Goal: Task Accomplishment & Management: Complete application form

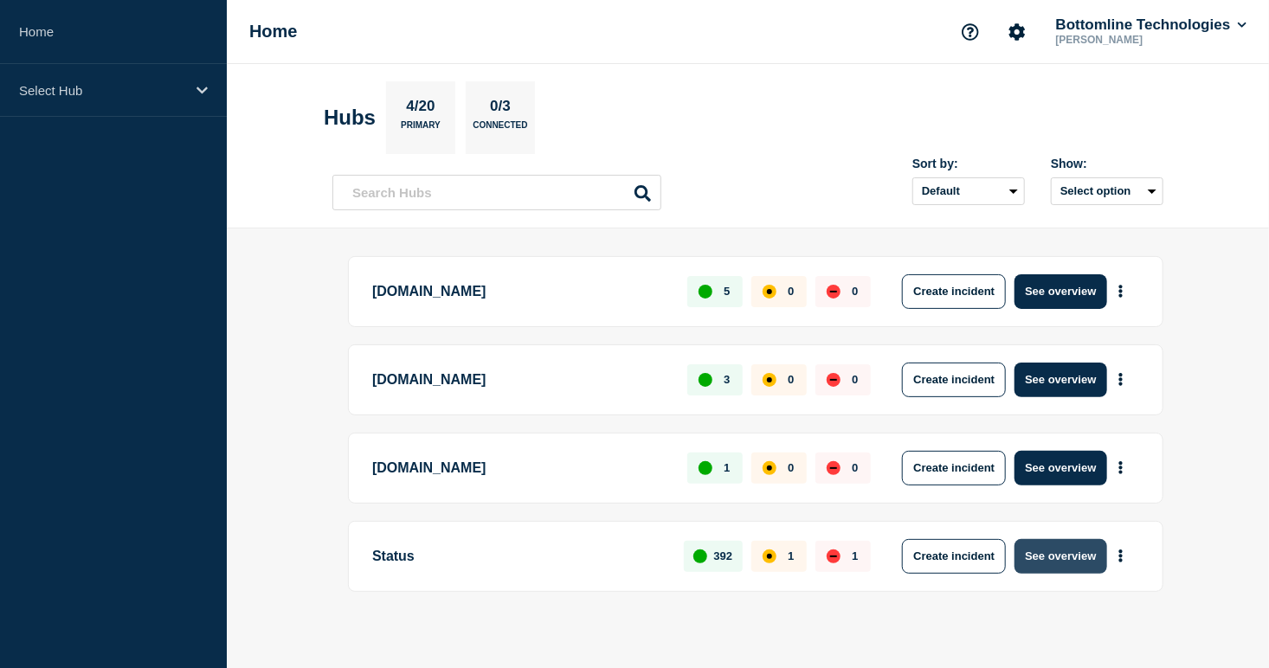
click at [1074, 560] on button "See overview" at bounding box center [1060, 556] width 92 height 35
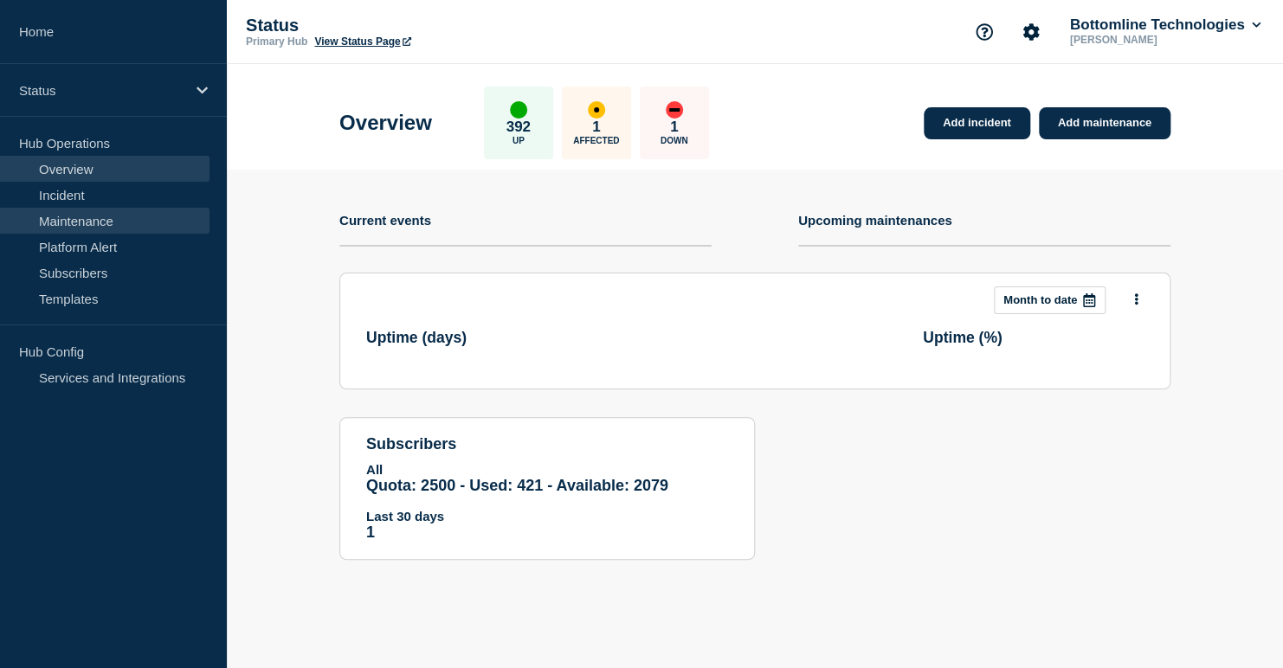
click at [80, 221] on link "Maintenance" at bounding box center [104, 221] width 209 height 26
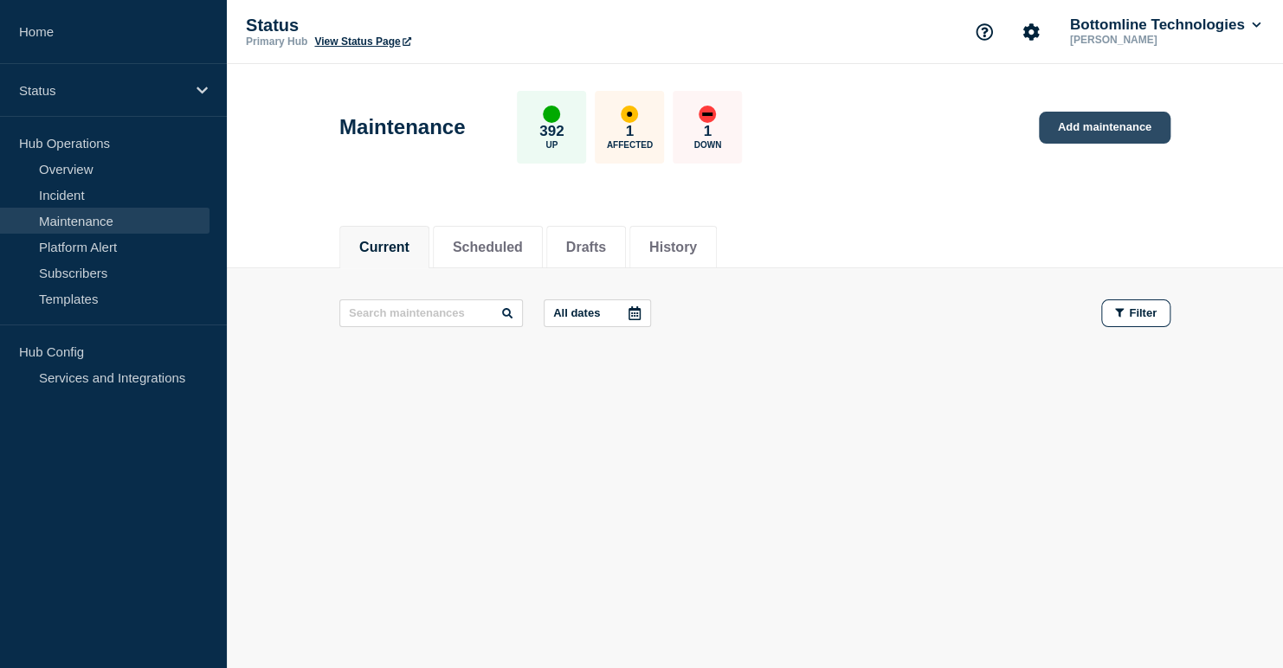
click at [1081, 118] on link "Add maintenance" at bounding box center [1105, 128] width 132 height 32
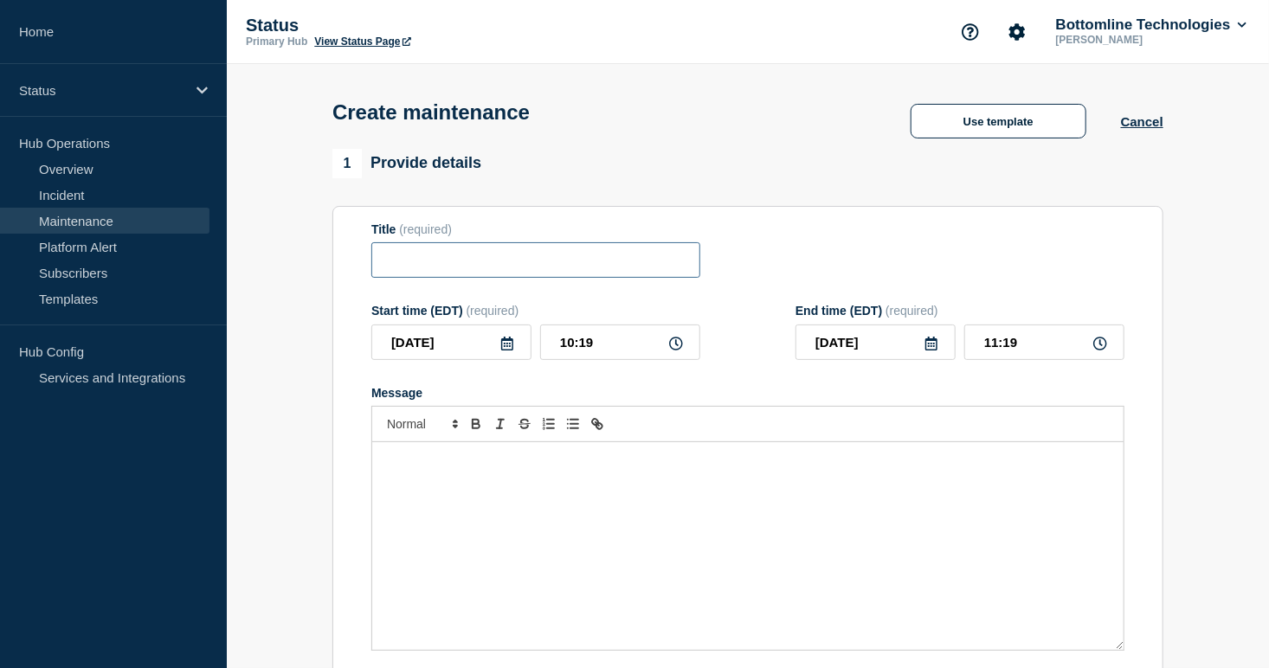
click at [455, 258] on input "Title" at bounding box center [535, 259] width 329 height 35
paste input "LSM Production Deployment Notification — Legal-X US — [DATE] — 25.1.2"
type input "LSM Production Deployment Notification — Legal-X US — [DATE] — 25.1.2"
click at [502, 344] on icon at bounding box center [507, 344] width 12 height 14
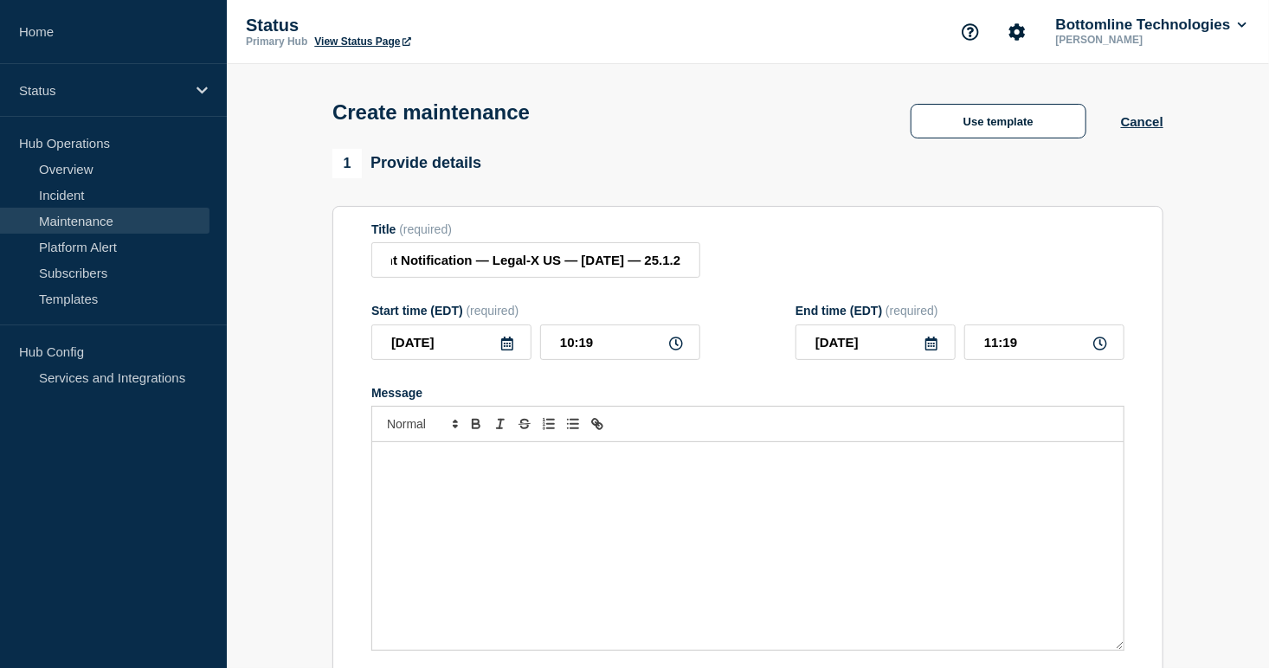
scroll to position [0, 0]
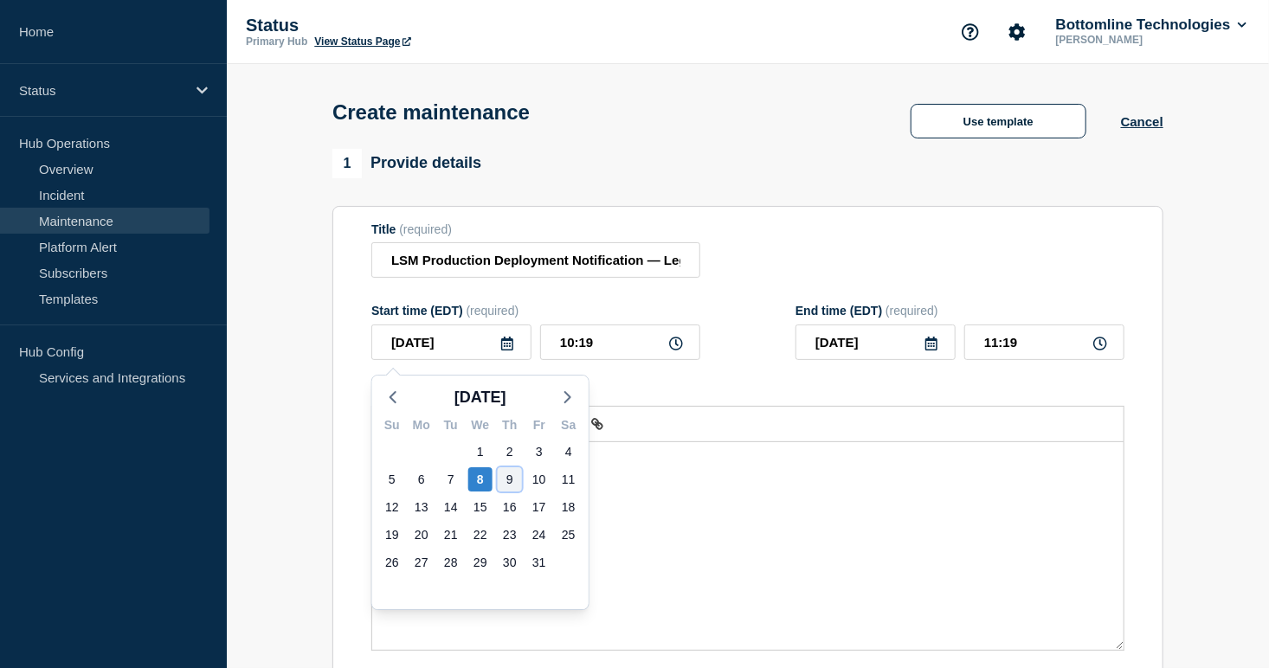
click at [509, 473] on div "9" at bounding box center [510, 479] width 24 height 24
type input "[DATE]"
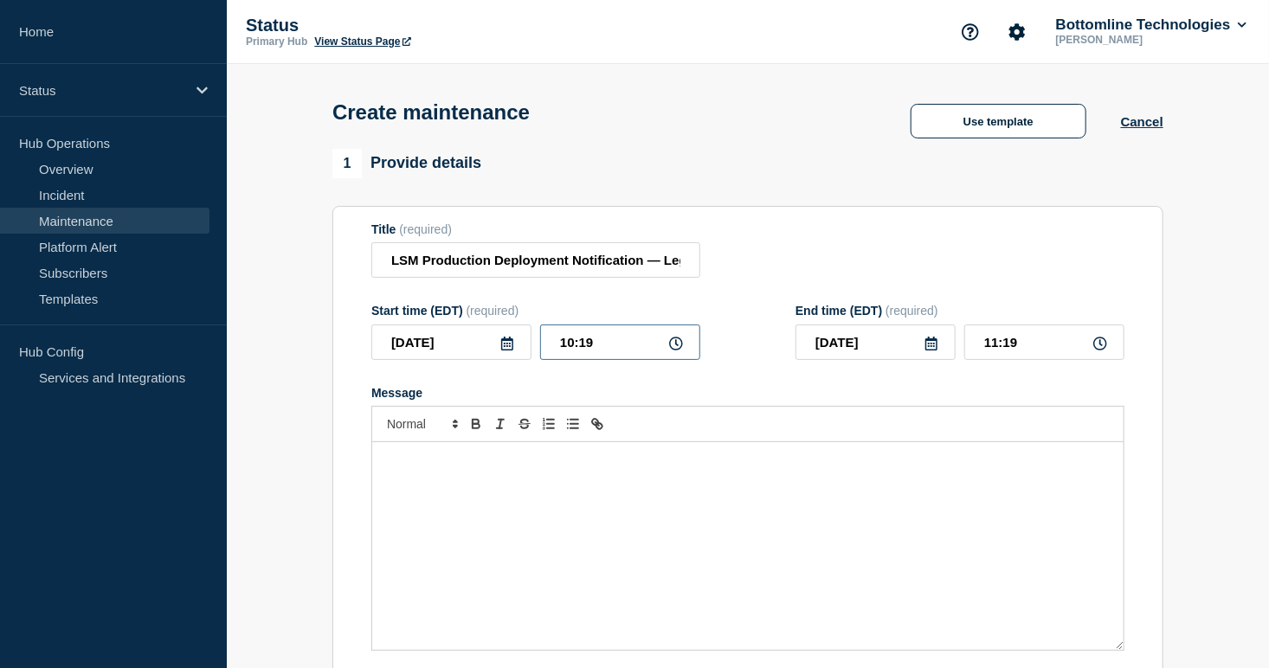
drag, startPoint x: 614, startPoint y: 349, endPoint x: 487, endPoint y: 326, distance: 128.3
click at [487, 326] on div "Start time (EDT) (required) [DATE] 10:19" at bounding box center [535, 332] width 329 height 56
type input "04:00"
type input "08:00"
click at [568, 515] on div "Message" at bounding box center [747, 546] width 751 height 208
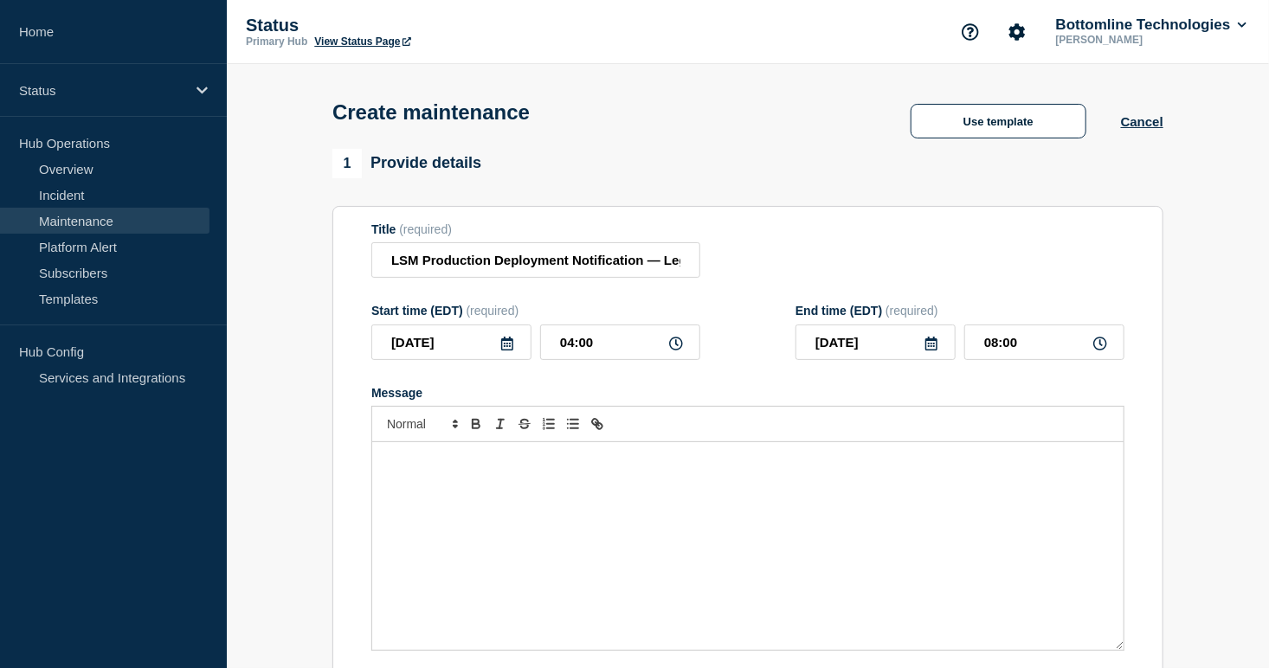
paste div "Message"
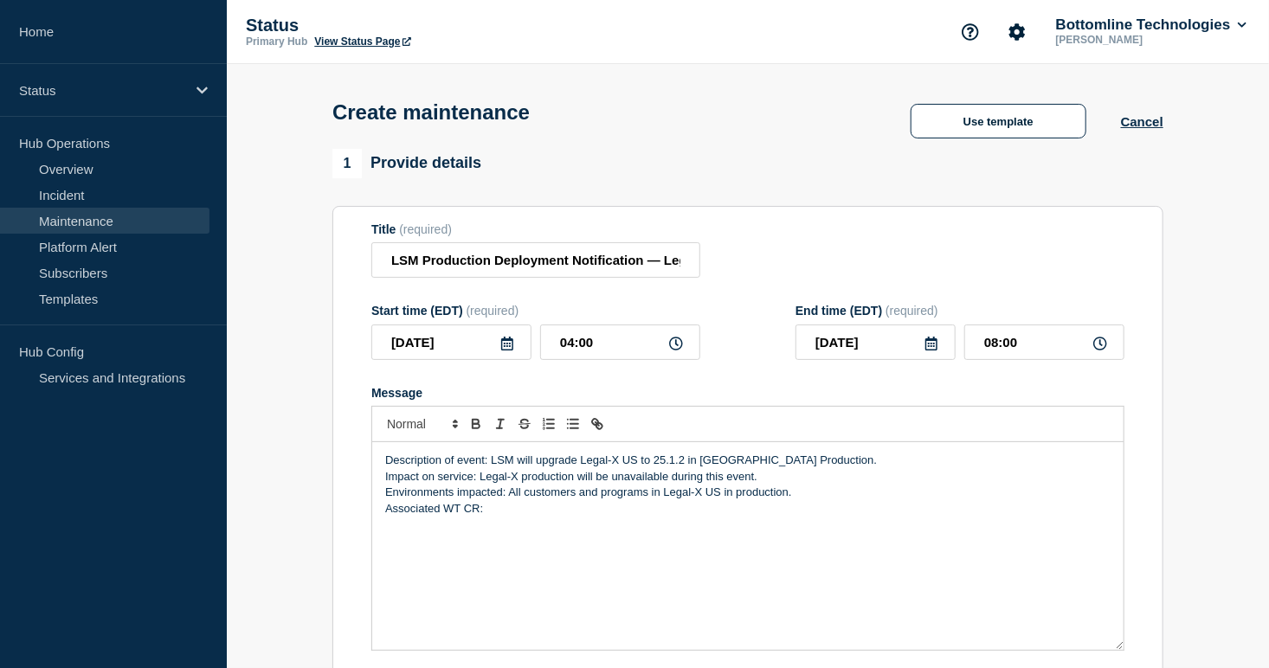
click at [506, 528] on div "Description of event: LSM will upgrade Legal-X US to 25.1.2 in [GEOGRAPHIC_DATA…" at bounding box center [747, 546] width 751 height 208
paste input "[URL][DOMAIN_NAME]"
type input "[URL][DOMAIN_NAME]"
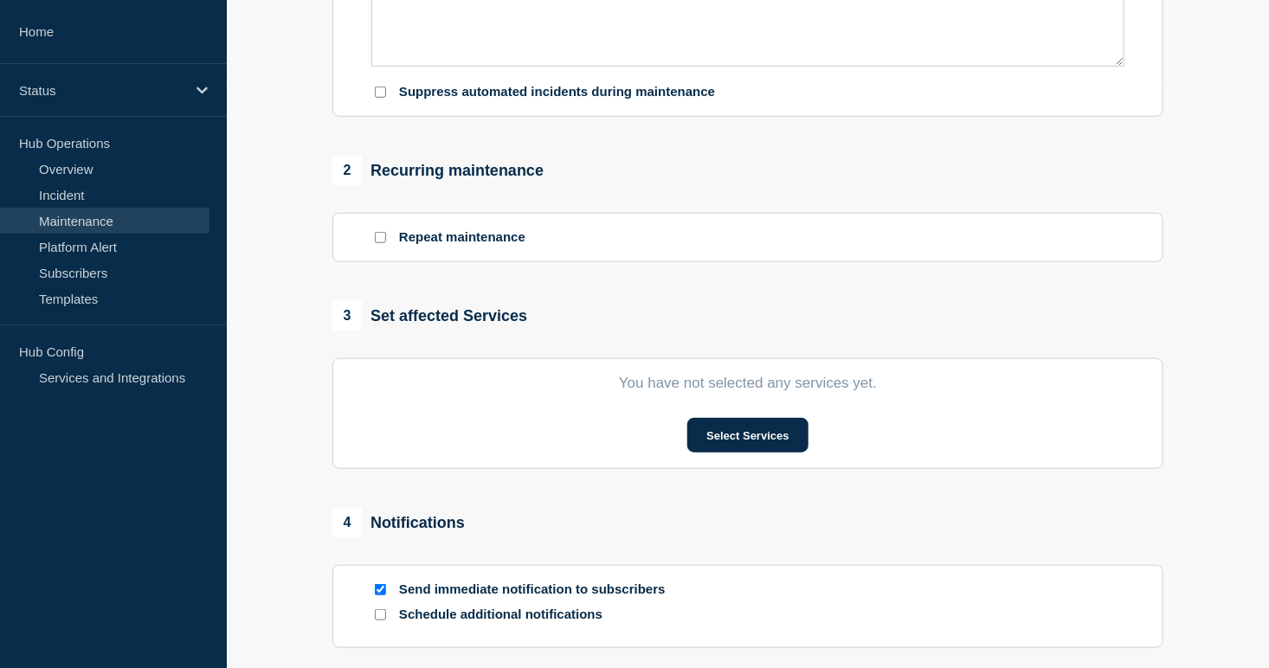
scroll to position [606, 0]
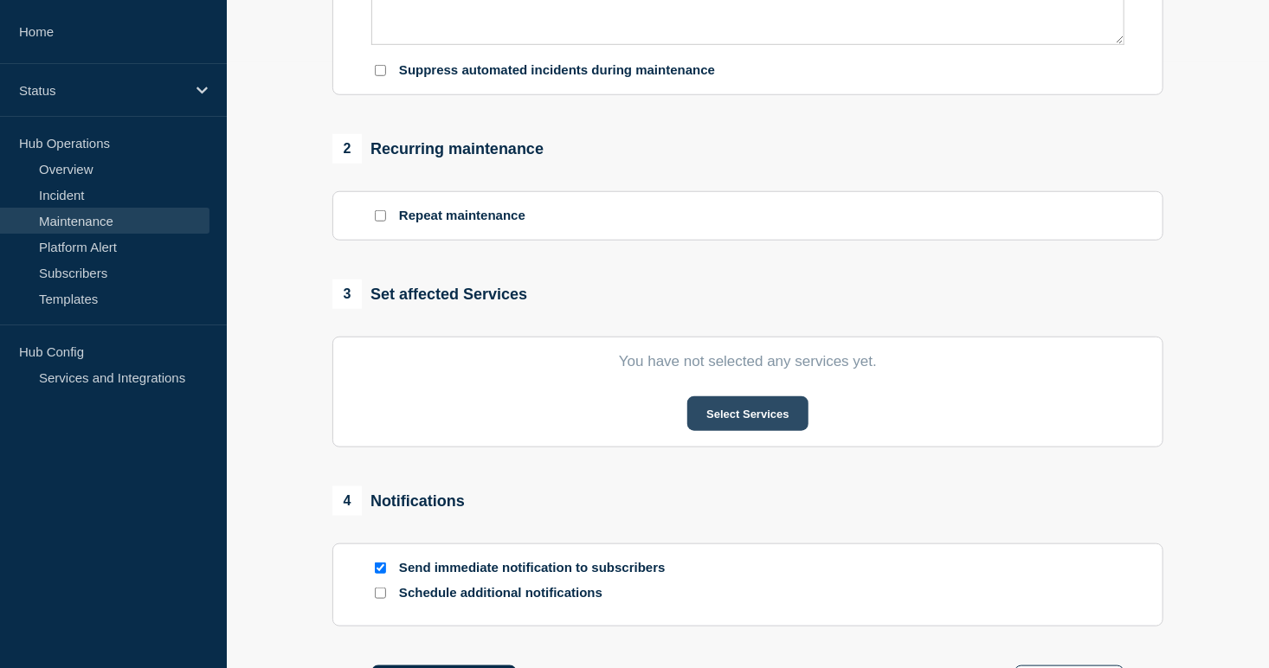
click at [750, 427] on button "Select Services" at bounding box center [747, 413] width 120 height 35
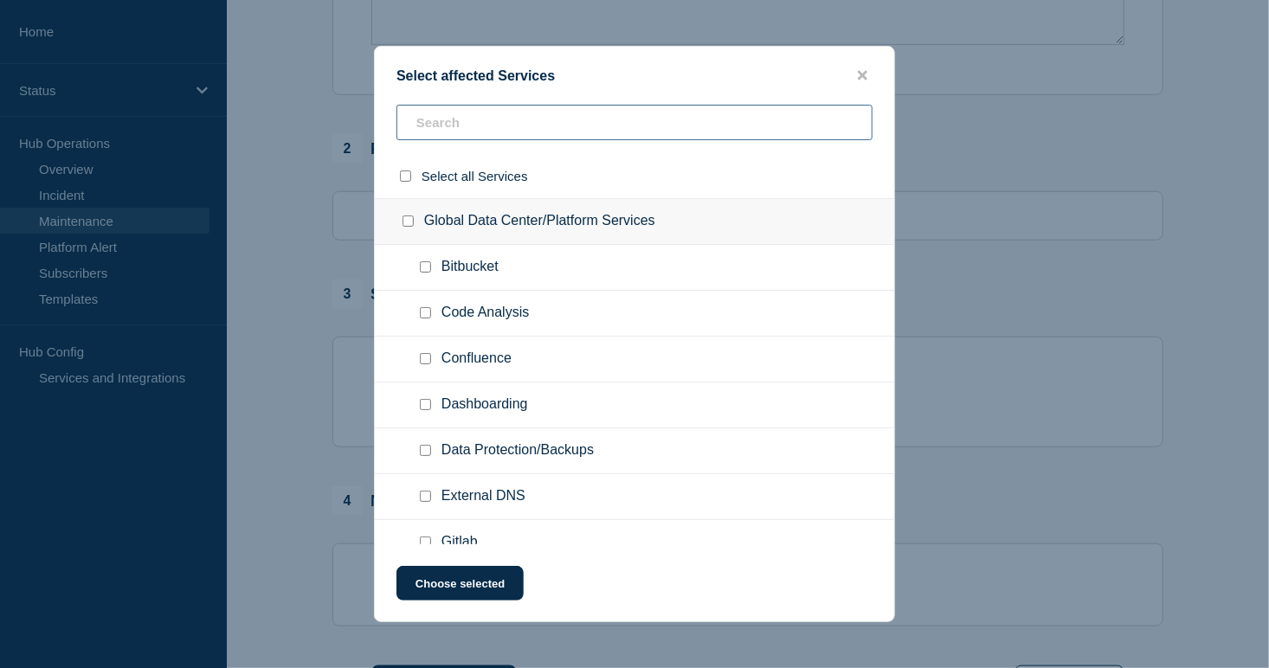
click at [614, 125] on input "text" at bounding box center [634, 122] width 476 height 35
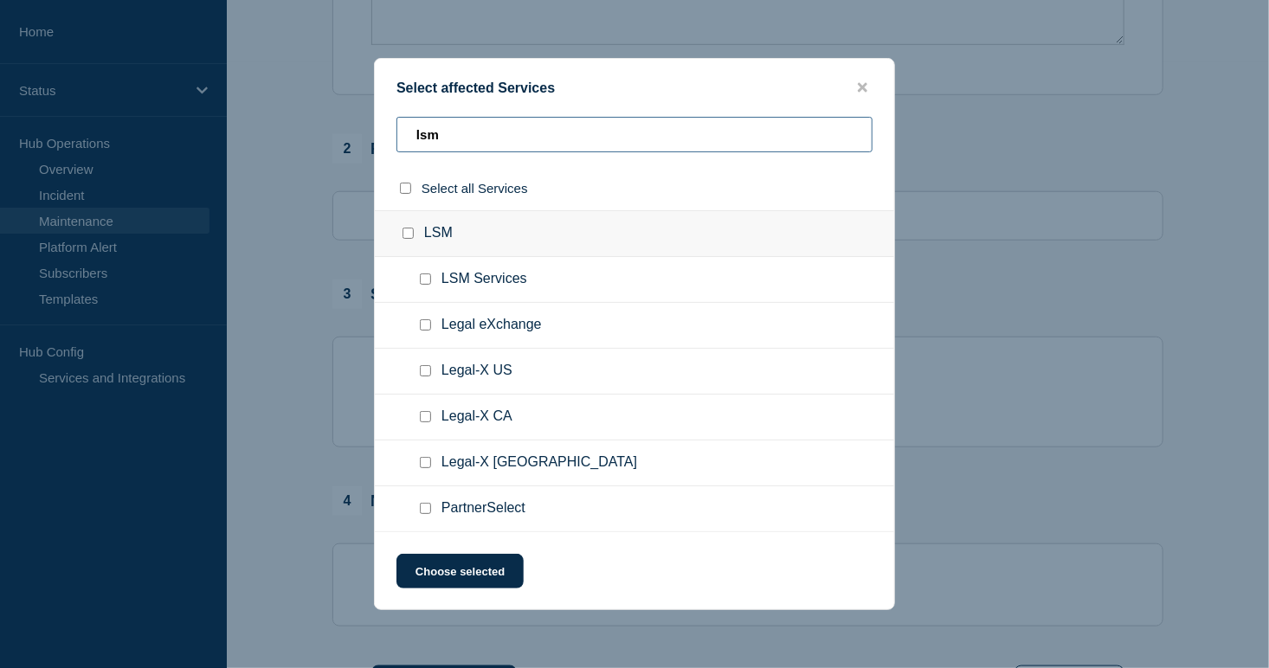
type input "lsm"
click at [428, 376] on input "Legal-X US checkbox" at bounding box center [425, 370] width 11 height 11
checkbox input "true"
click at [457, 575] on button "Choose selected" at bounding box center [459, 571] width 127 height 35
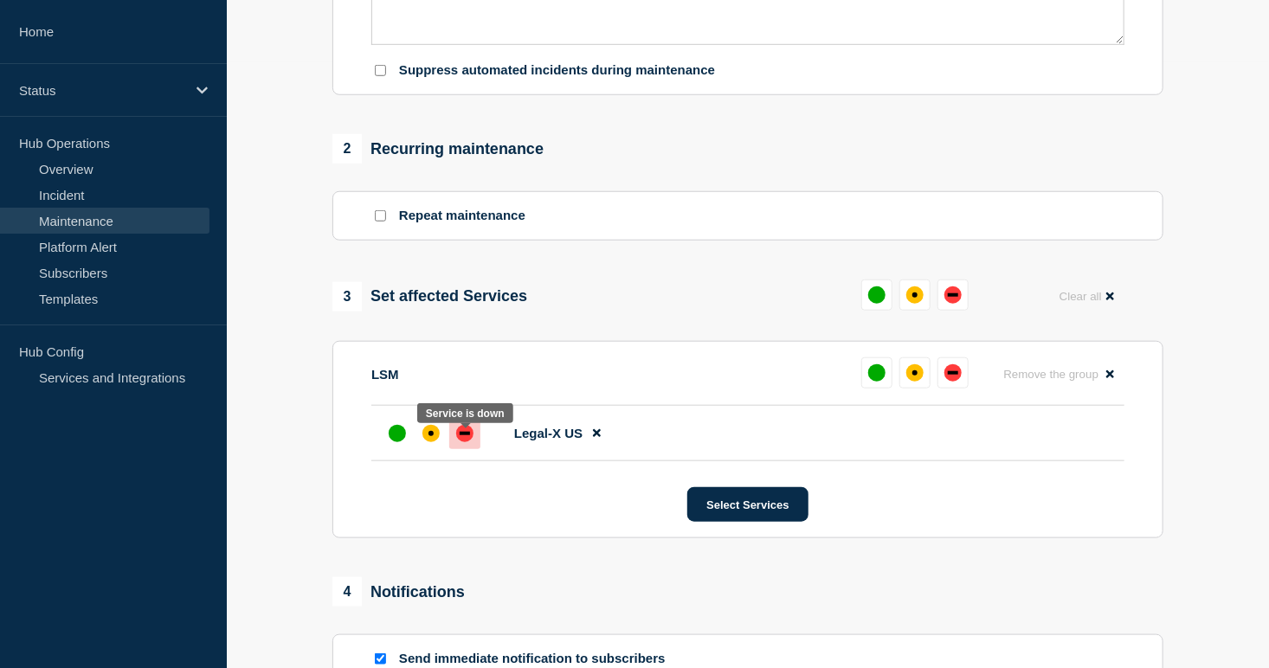
click at [473, 449] on div at bounding box center [464, 433] width 31 height 31
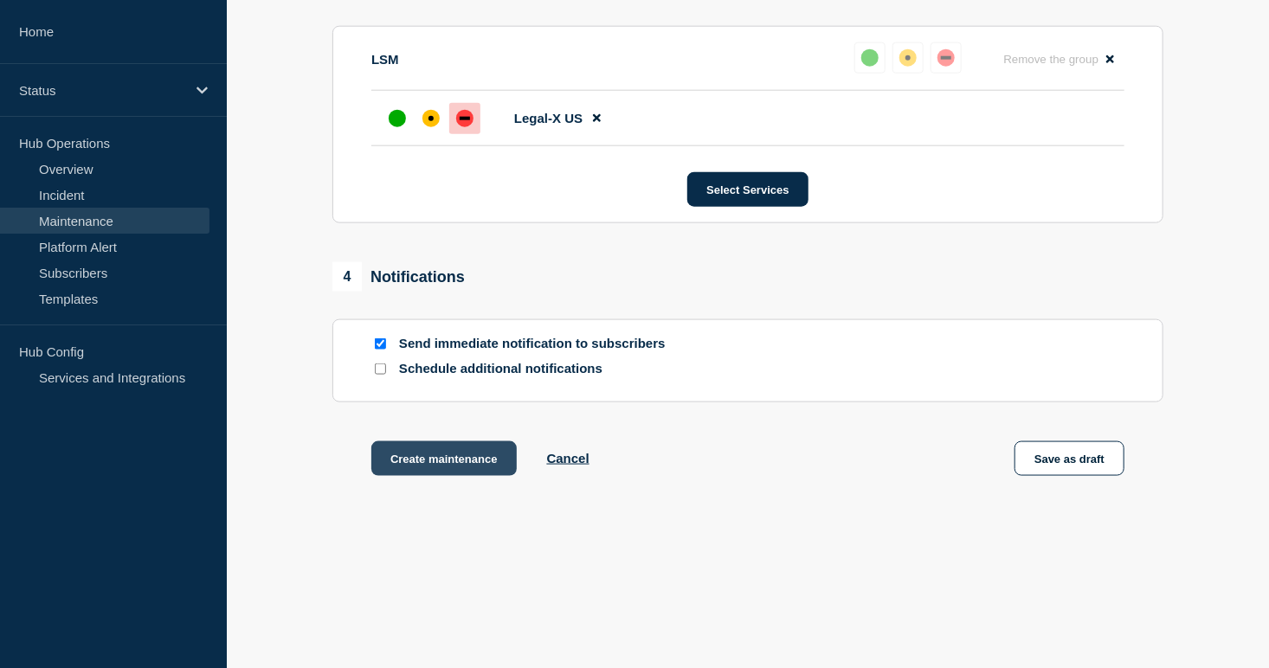
scroll to position [936, 0]
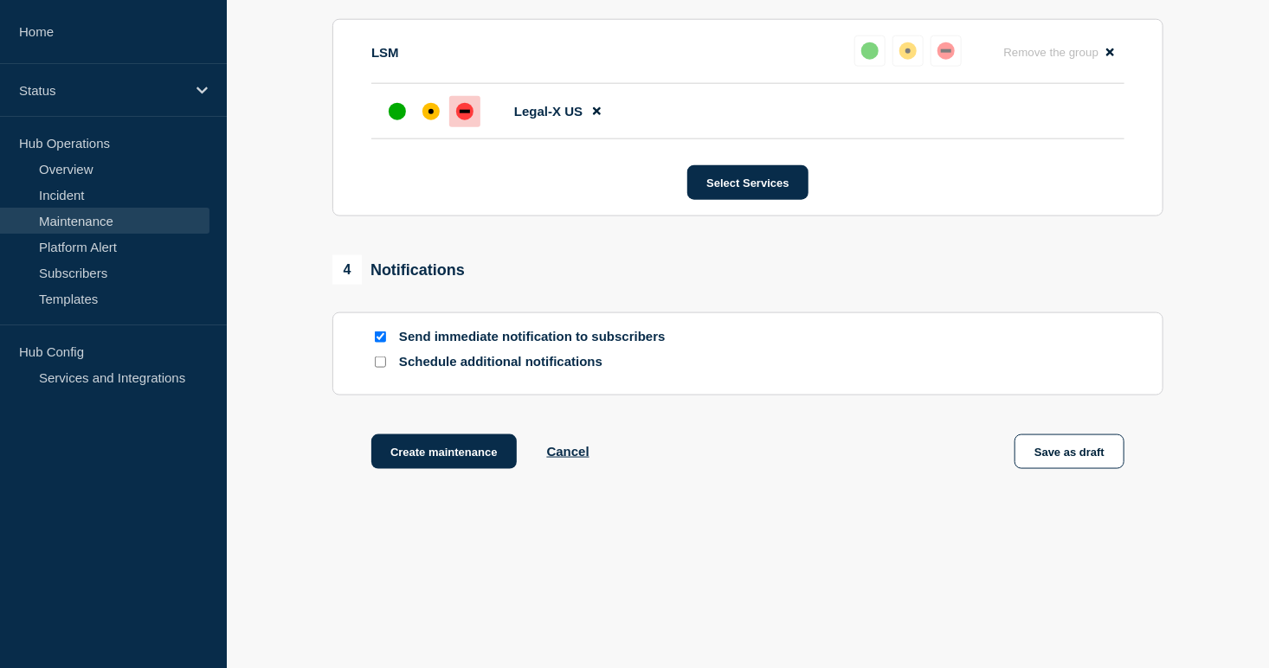
click at [377, 362] on input "Schedule additional notifications" at bounding box center [380, 362] width 11 height 11
checkbox input "true"
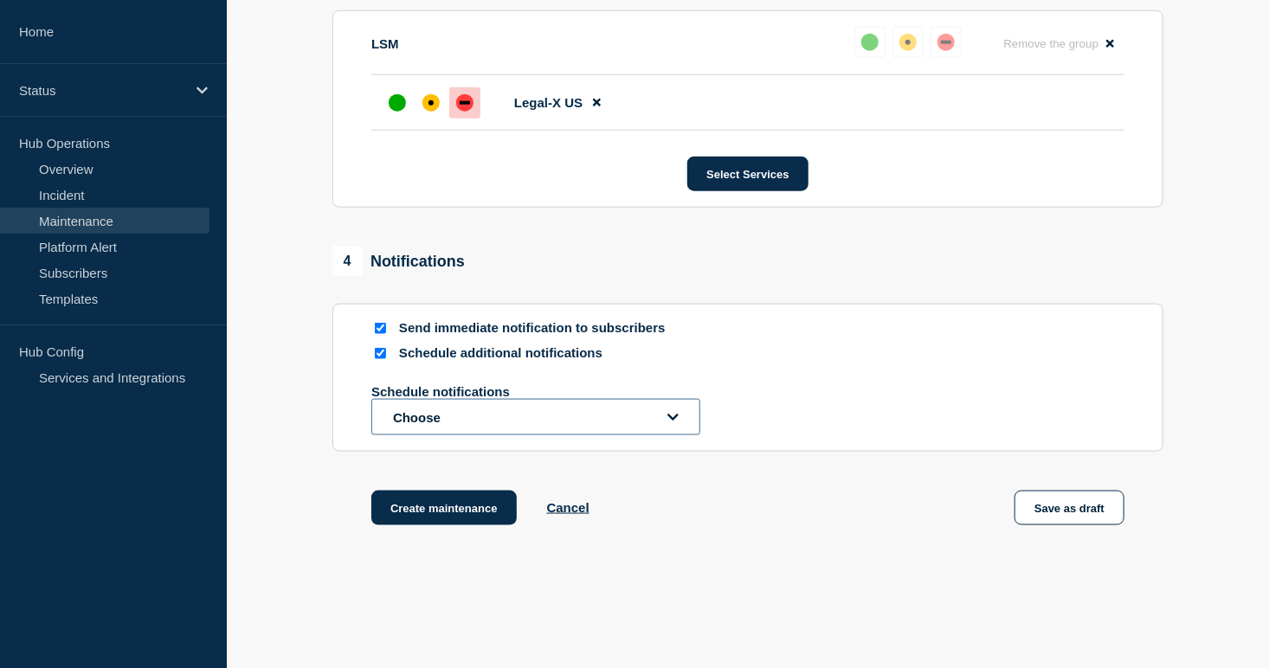
click at [425, 428] on button "Choose" at bounding box center [535, 417] width 329 height 36
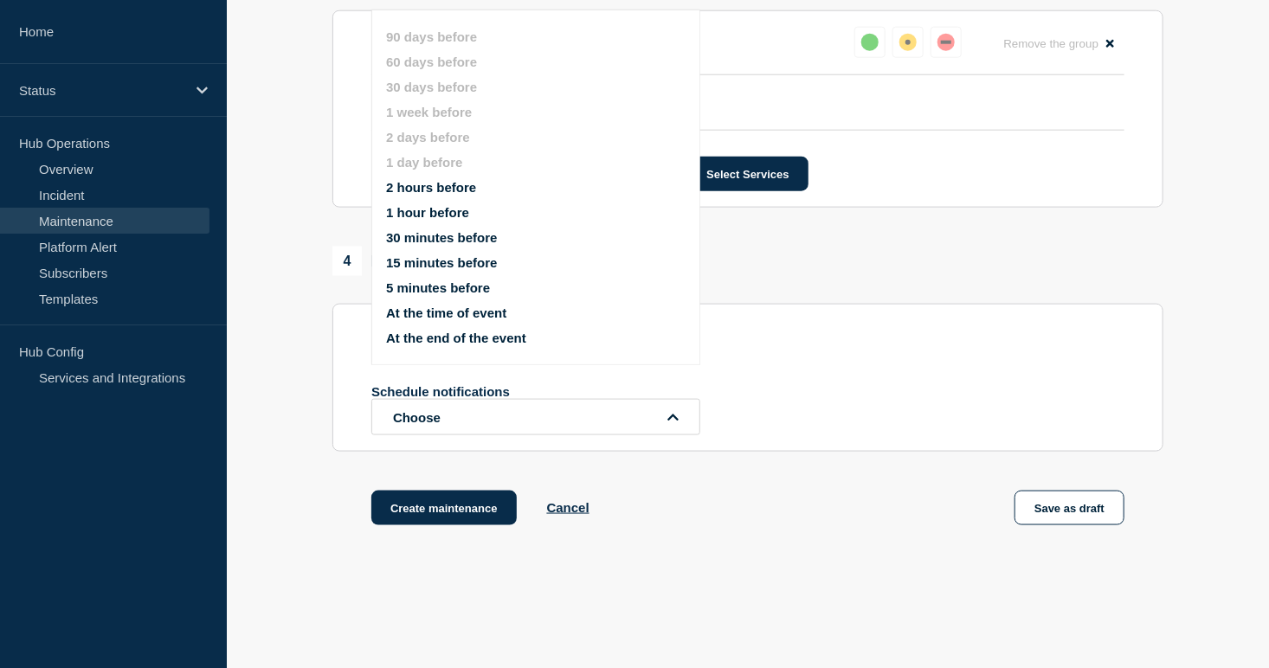
click at [432, 269] on button "15 minutes before" at bounding box center [441, 262] width 111 height 15
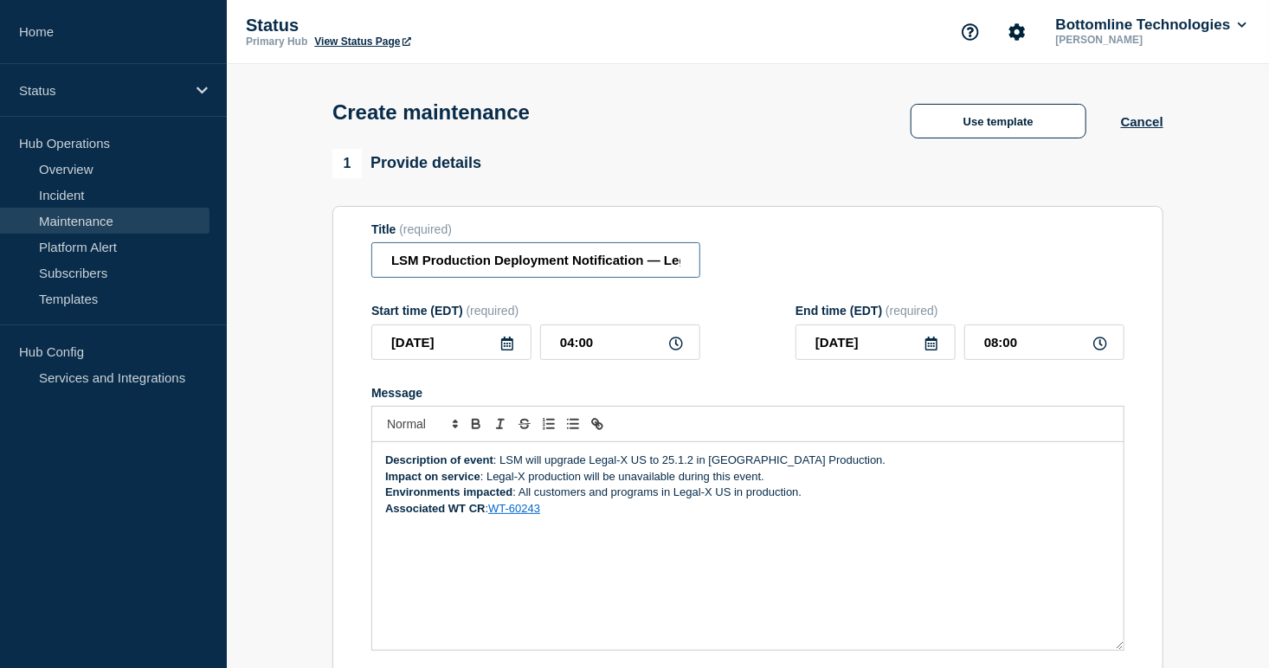
scroll to position [0, 225]
drag, startPoint x: 586, startPoint y: 267, endPoint x: 823, endPoint y: 277, distance: 237.4
click at [823, 277] on div "Title (required) LSM Production Deployment Notification — Legal-X US — [DATE] —…" at bounding box center [747, 250] width 753 height 56
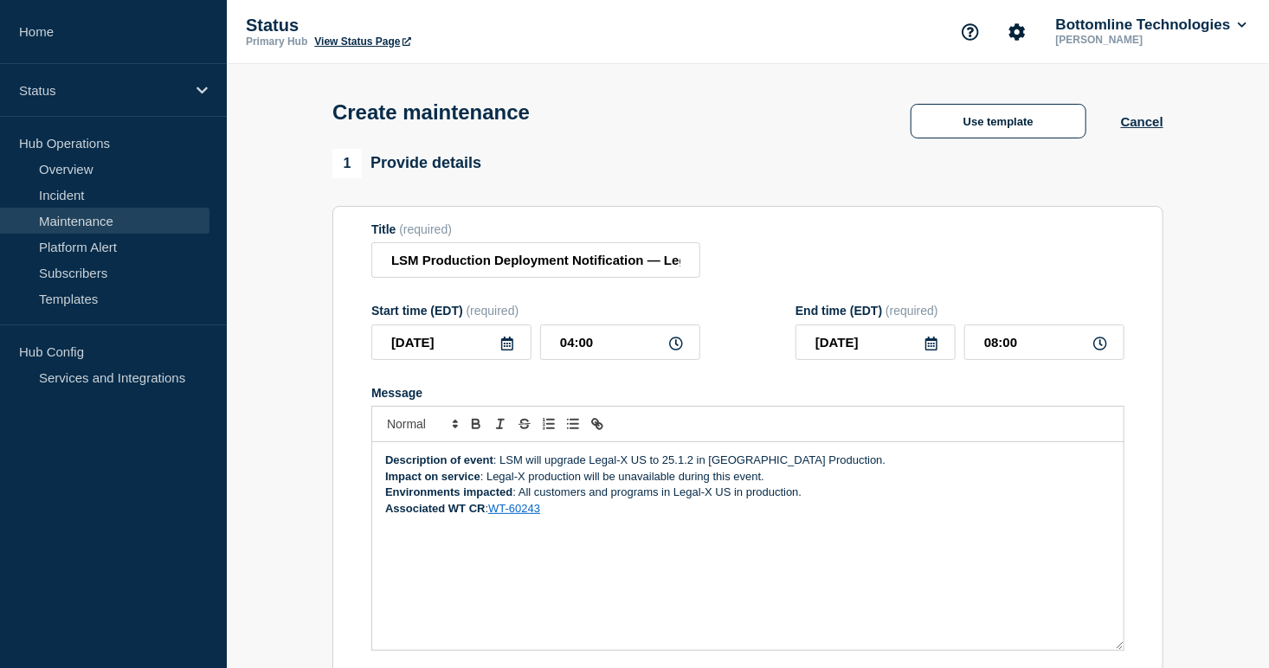
scroll to position [1009, 0]
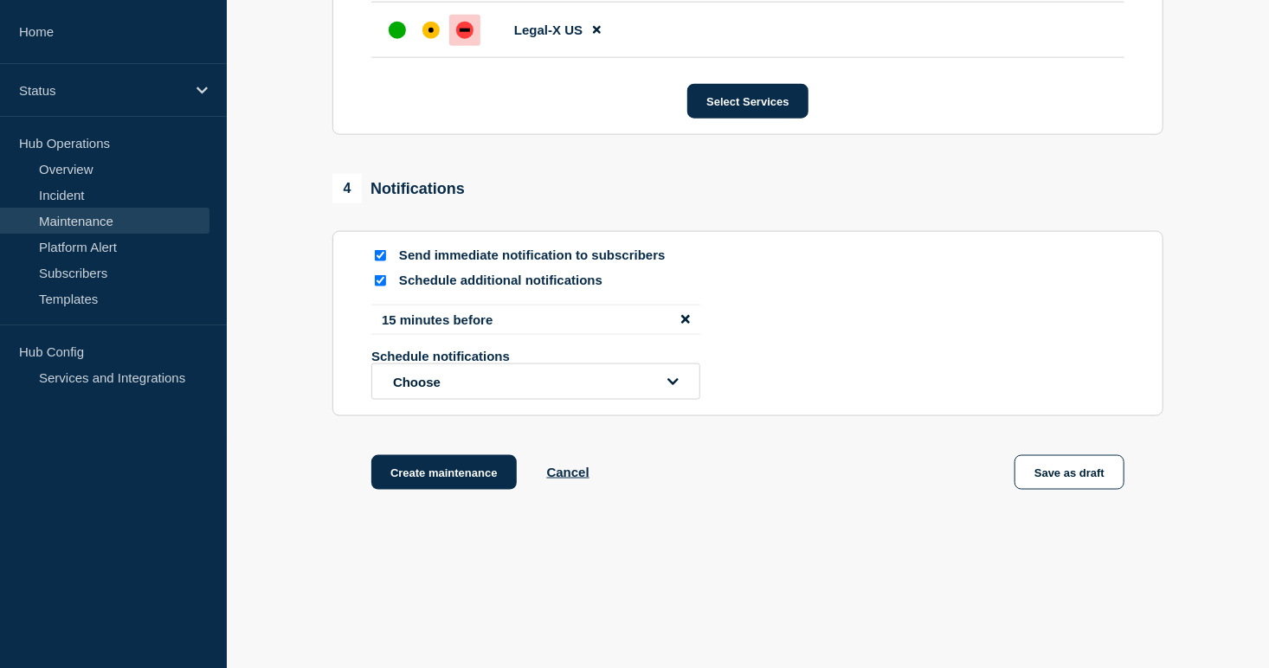
drag, startPoint x: 447, startPoint y: 472, endPoint x: 306, endPoint y: 455, distance: 141.2
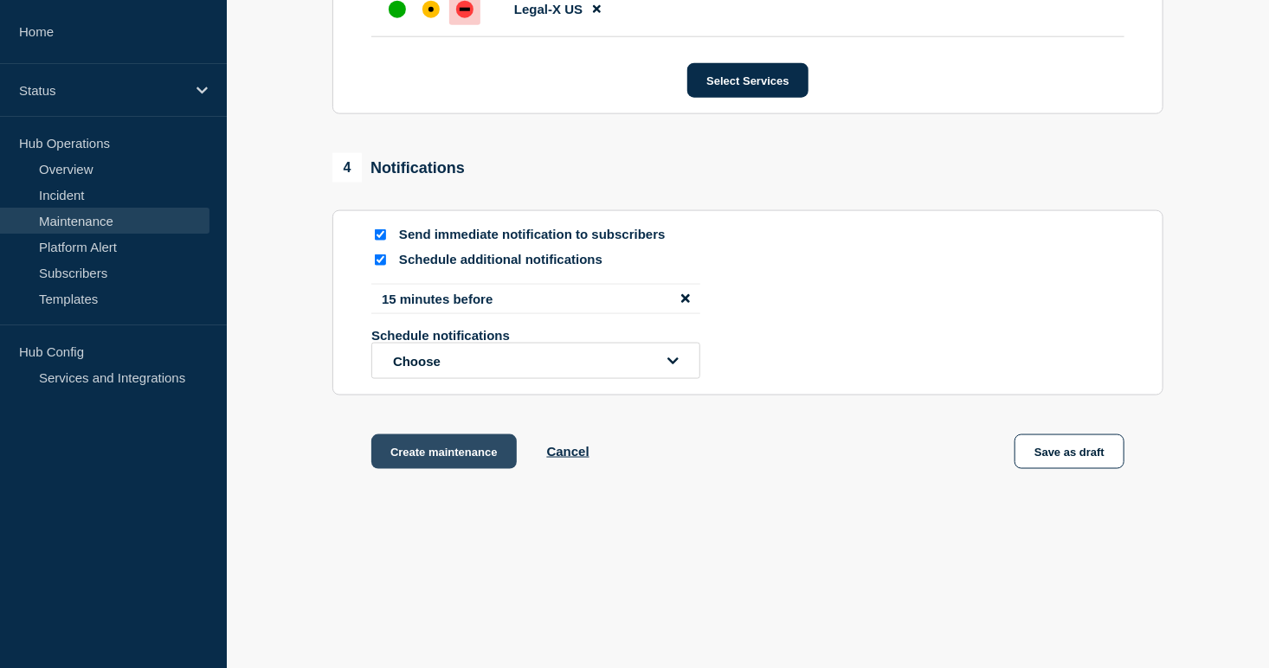
scroll to position [1039, 0]
drag, startPoint x: 447, startPoint y: 450, endPoint x: 327, endPoint y: 433, distance: 121.5
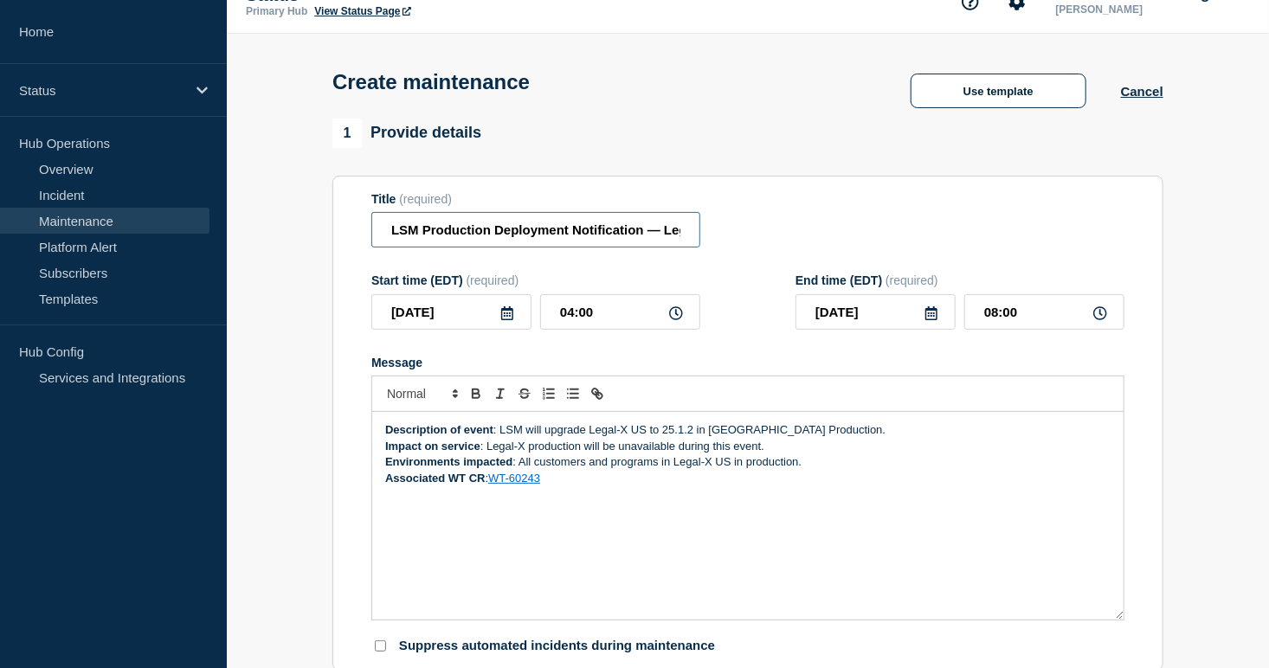
scroll to position [0, 225]
drag, startPoint x: 580, startPoint y: 233, endPoint x: 838, endPoint y: 240, distance: 258.0
click at [838, 240] on div "Title (required) LSM Production Deployment Notification — Legal-X US — [DATE] —…" at bounding box center [747, 220] width 753 height 56
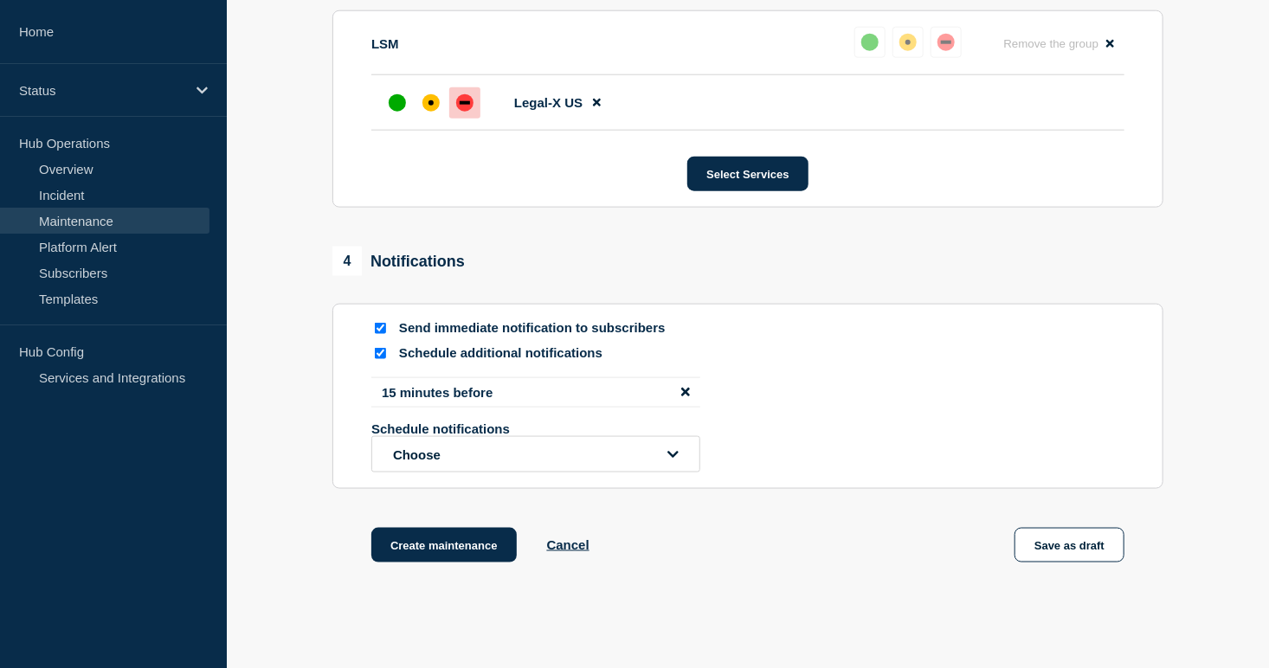
scroll to position [1039, 0]
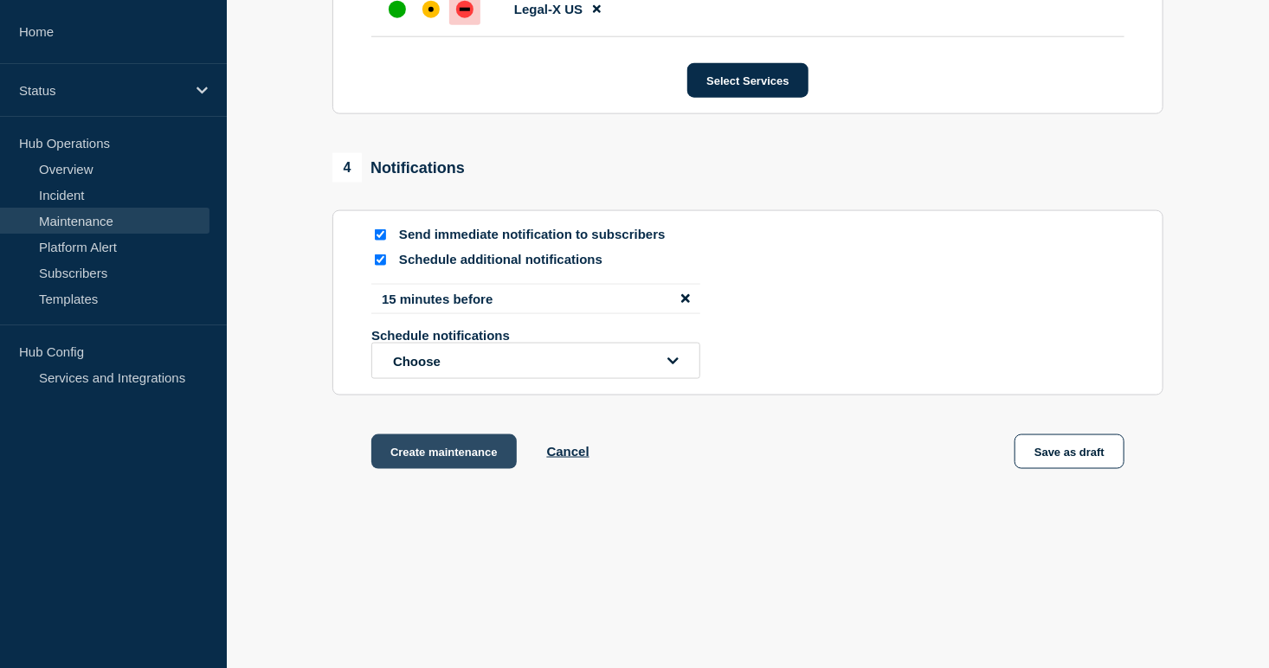
click at [387, 443] on button "Create maintenance" at bounding box center [443, 451] width 145 height 35
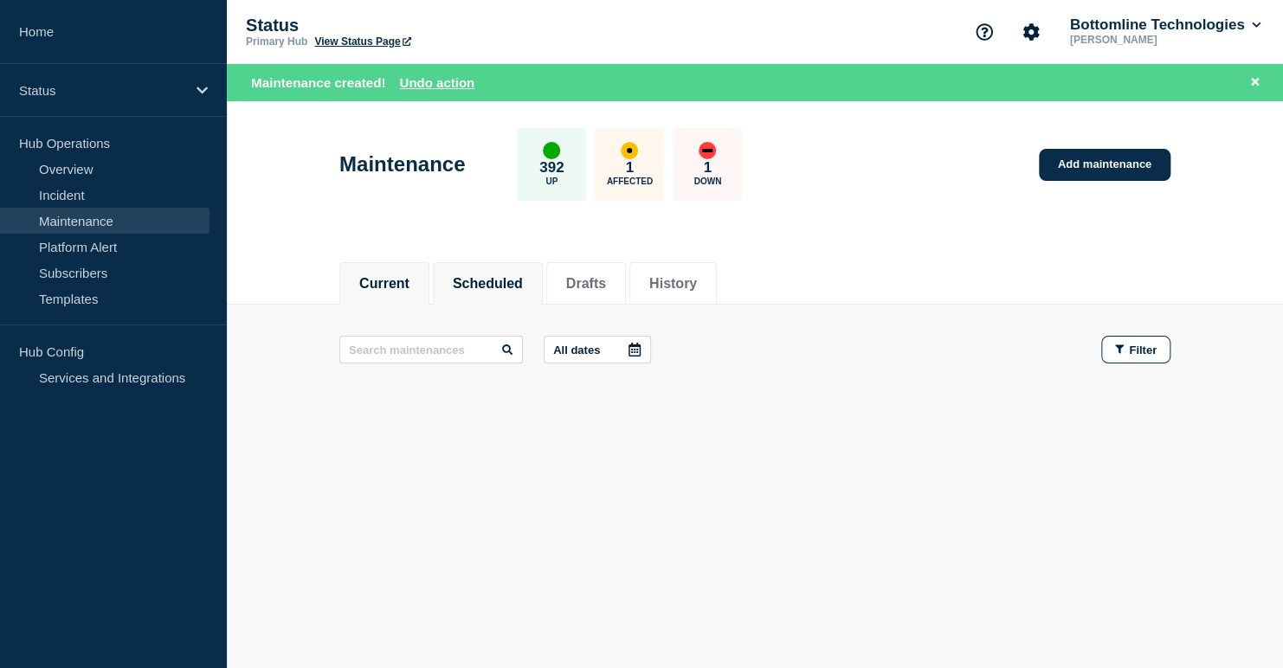
click at [466, 283] on button "Scheduled" at bounding box center [488, 284] width 70 height 16
click at [1110, 158] on link "Add maintenance" at bounding box center [1105, 165] width 132 height 32
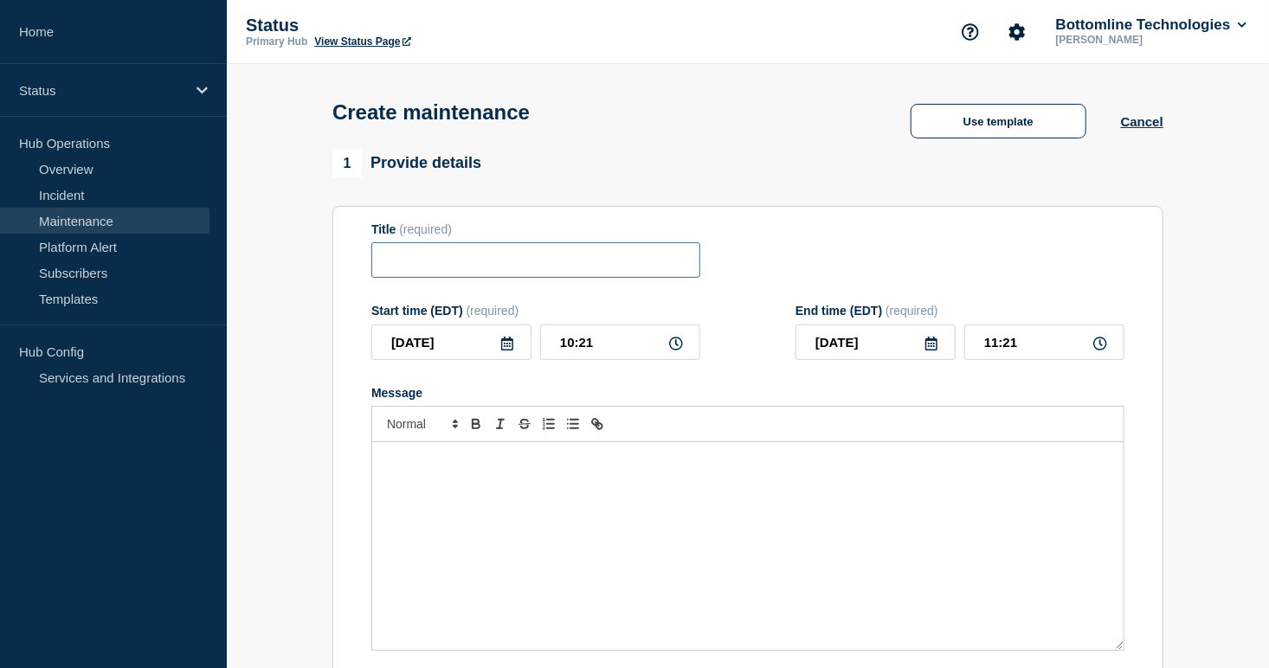
click at [466, 255] on input "Title" at bounding box center [535, 259] width 329 height 35
paste input "LSM Production Deployment Notification — Legal-X [GEOGRAPHIC_DATA] — [DATE] — 2…"
type input "LSM Production Deployment Notification — Legal-X [GEOGRAPHIC_DATA] — [DATE] — 2…"
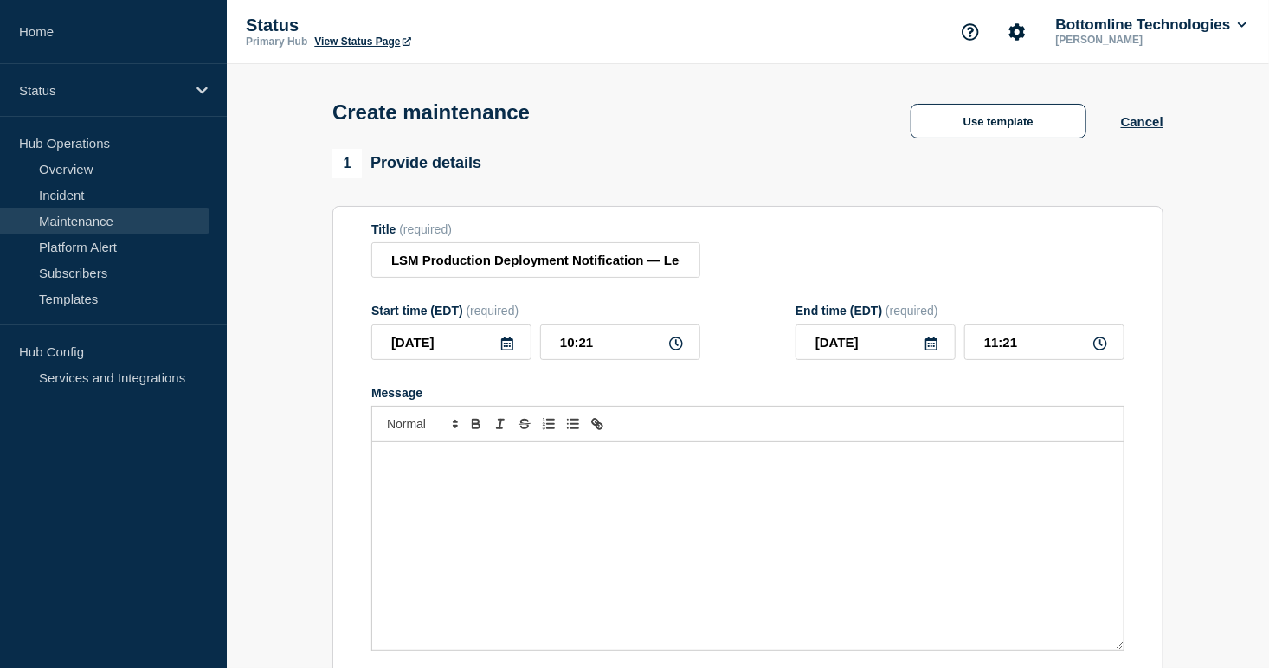
click at [537, 491] on div "Message" at bounding box center [747, 546] width 751 height 208
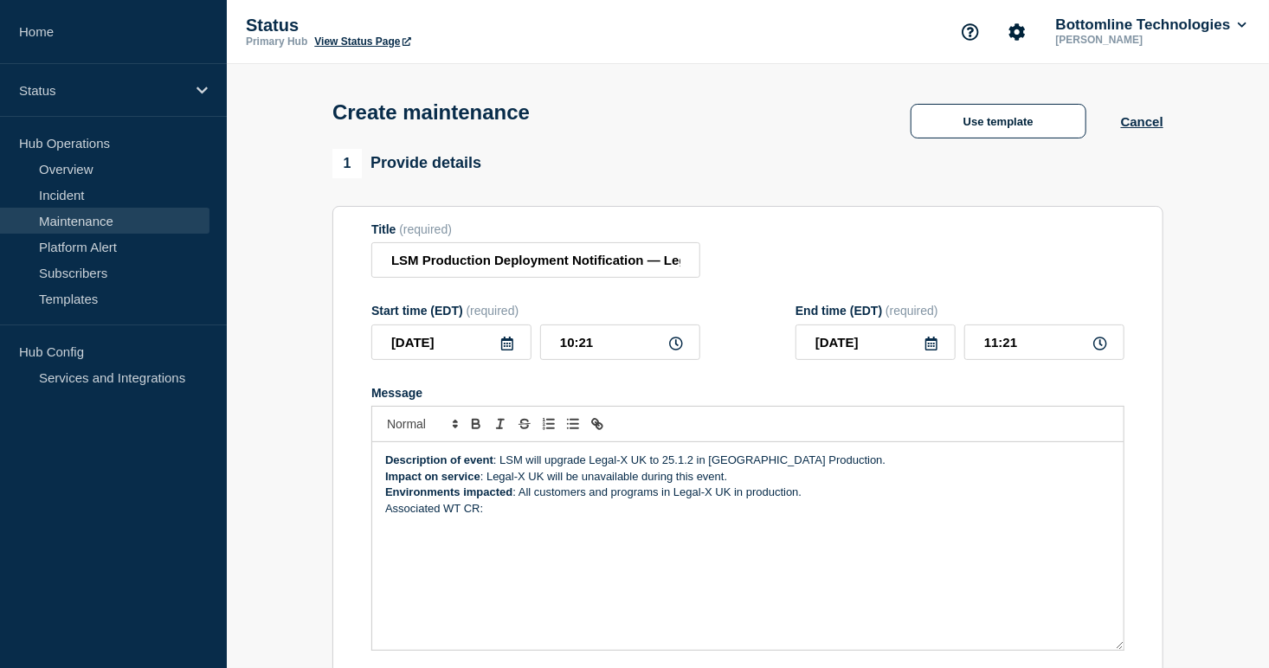
click at [527, 510] on p "Associated WT CR:" at bounding box center [747, 509] width 725 height 16
paste input "[URL][DOMAIN_NAME]"
type input "[URL][DOMAIN_NAME]"
drag, startPoint x: 634, startPoint y: 346, endPoint x: 518, endPoint y: 350, distance: 116.0
click at [518, 350] on div "[DATE] 10:21" at bounding box center [535, 342] width 329 height 35
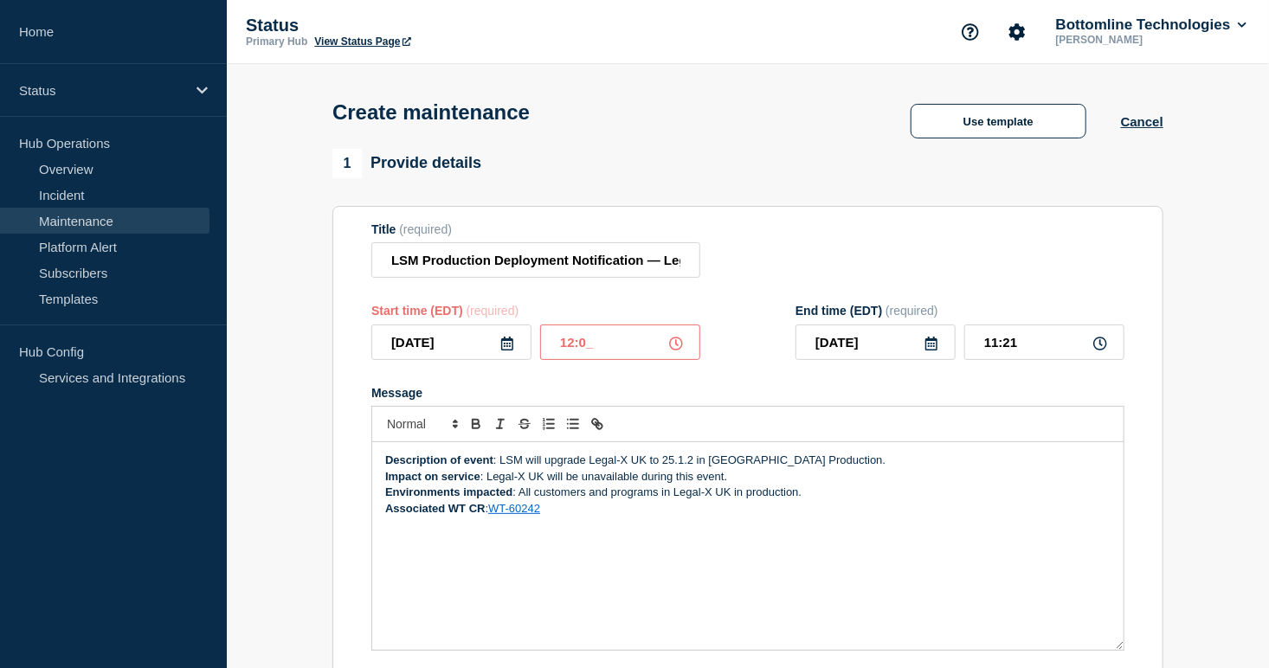
type input "12:00"
type input "16:00"
click at [511, 350] on icon at bounding box center [507, 344] width 14 height 14
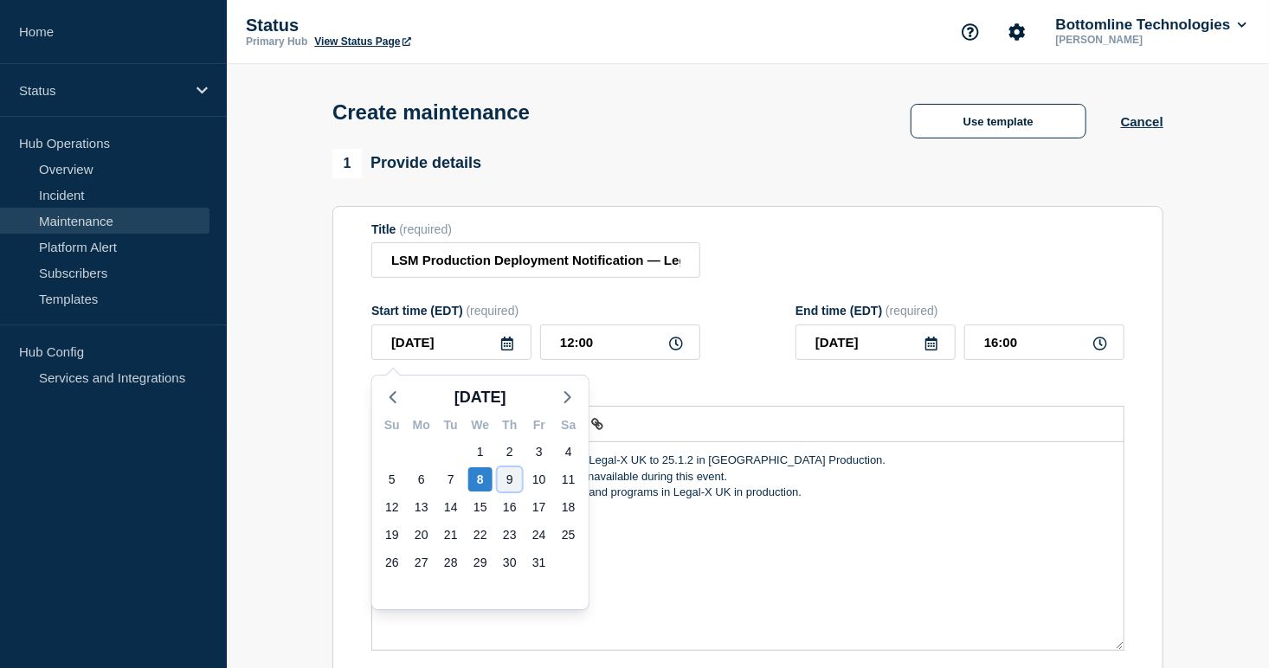
click at [505, 474] on div "9" at bounding box center [510, 479] width 24 height 24
type input "[DATE]"
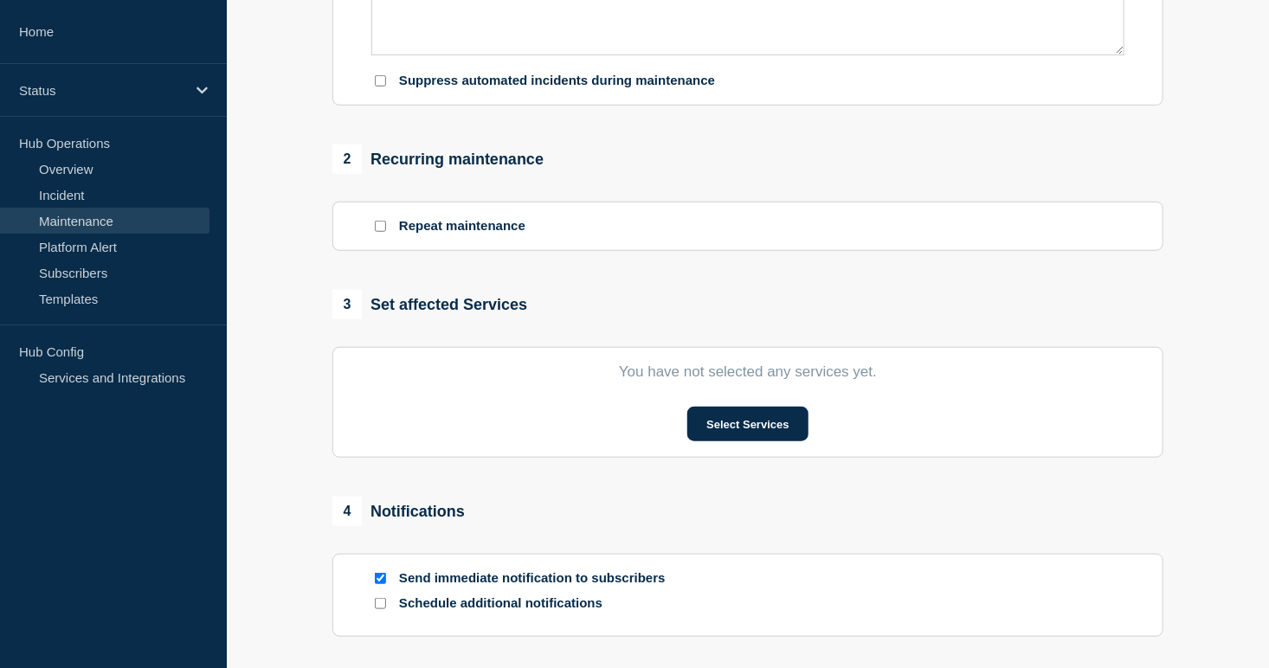
scroll to position [807, 0]
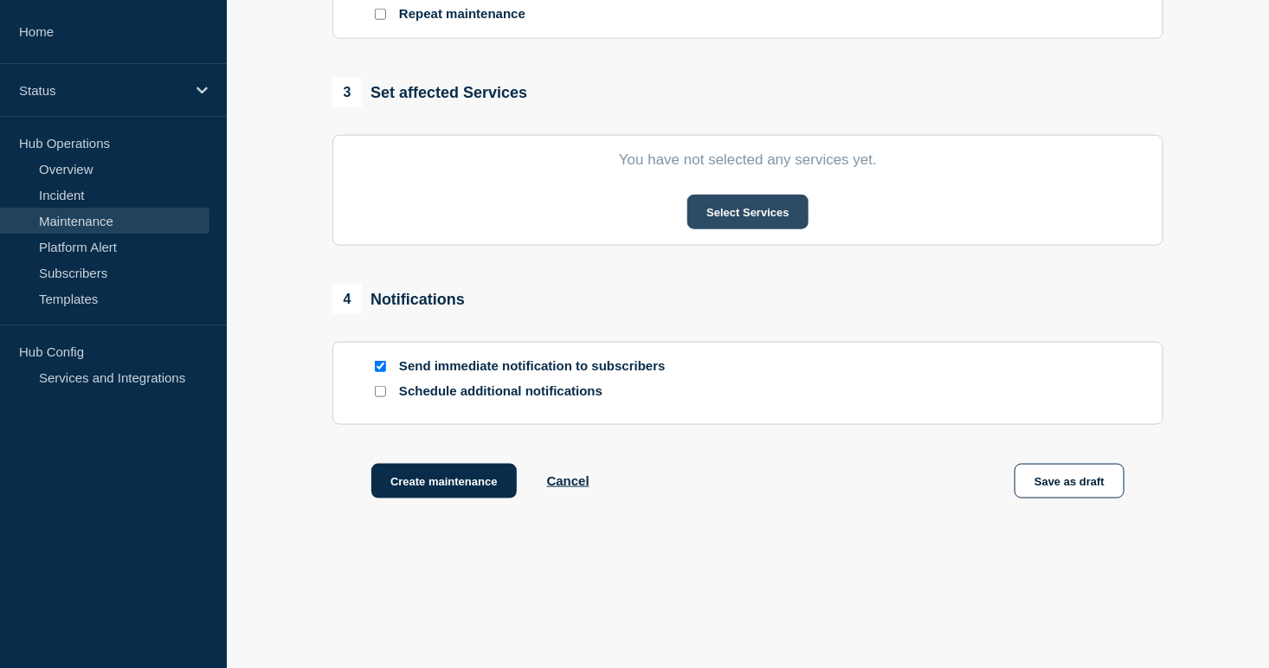
click at [743, 222] on button "Select Services" at bounding box center [747, 212] width 120 height 35
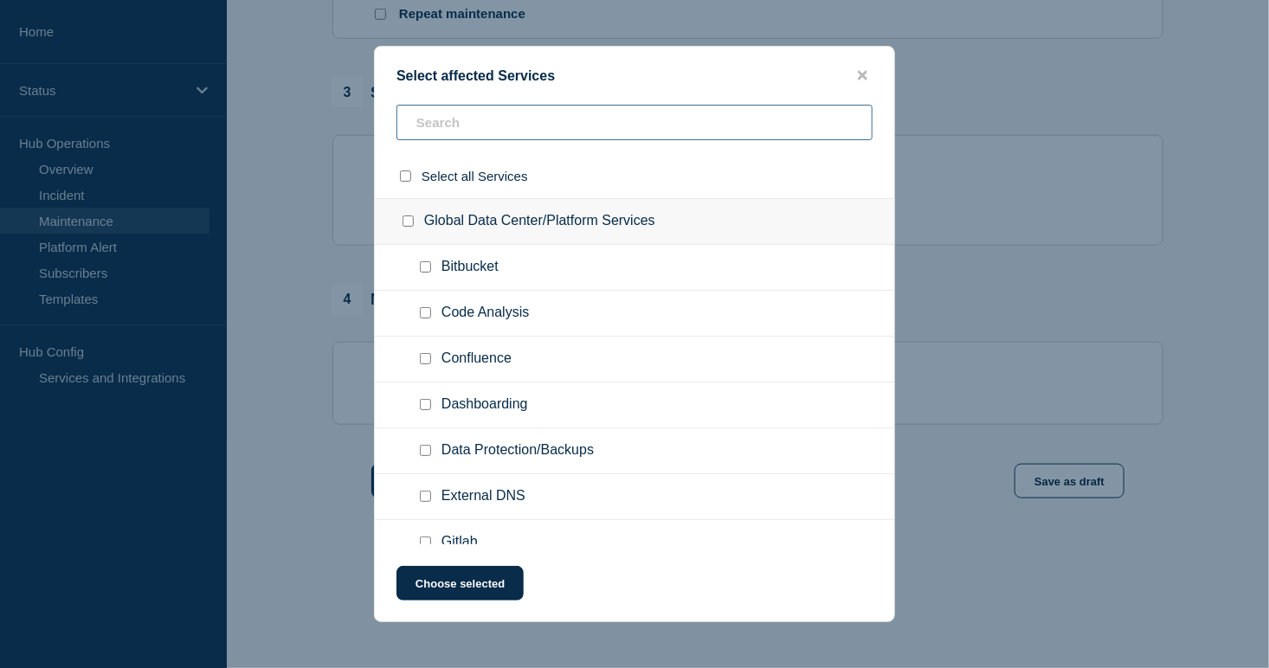
click at [528, 116] on input "text" at bounding box center [634, 122] width 476 height 35
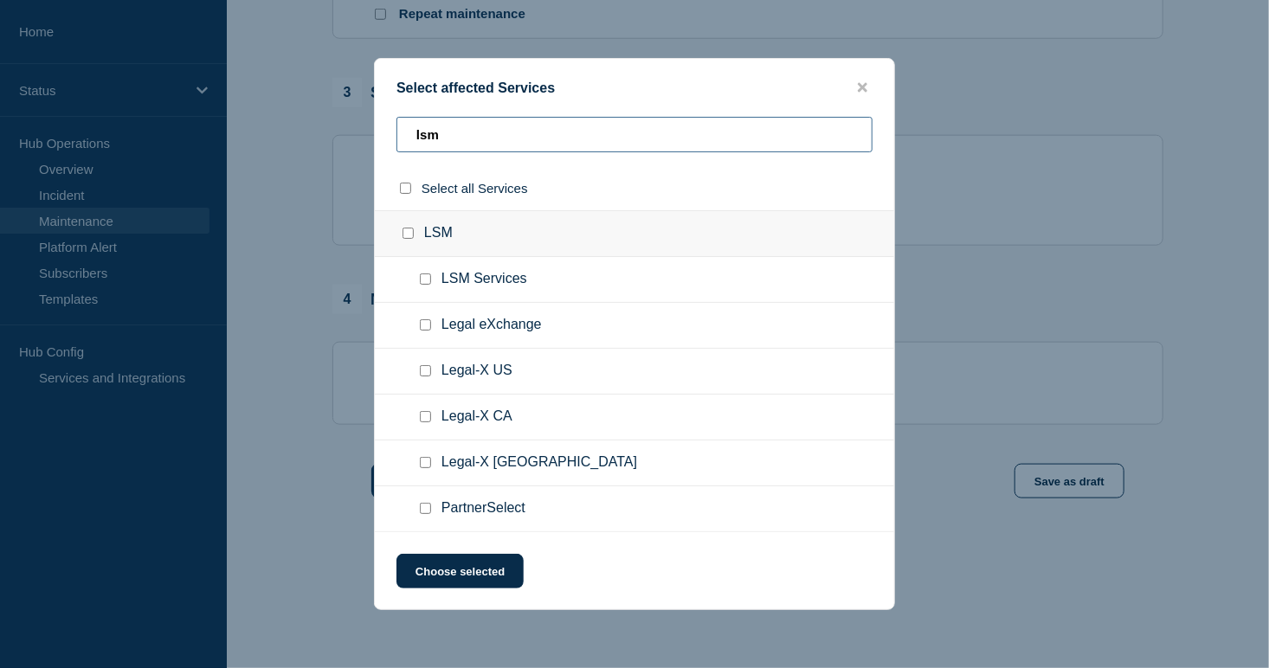
type input "lsm"
click at [427, 463] on input "Legal-X UK checkbox" at bounding box center [425, 462] width 11 height 11
checkbox input "true"
click at [458, 571] on button "Choose selected" at bounding box center [459, 571] width 127 height 35
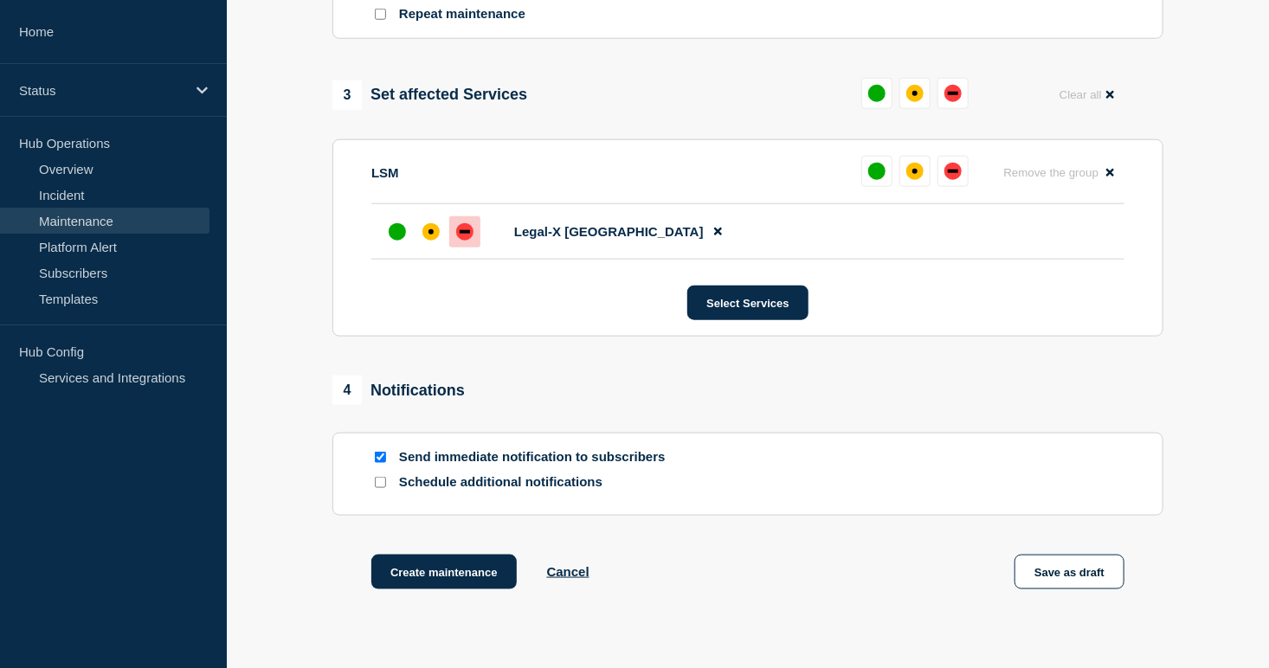
click at [465, 241] on div "down" at bounding box center [464, 231] width 17 height 17
click at [376, 488] on input "Schedule additional notifications" at bounding box center [380, 482] width 11 height 11
checkbox input "true"
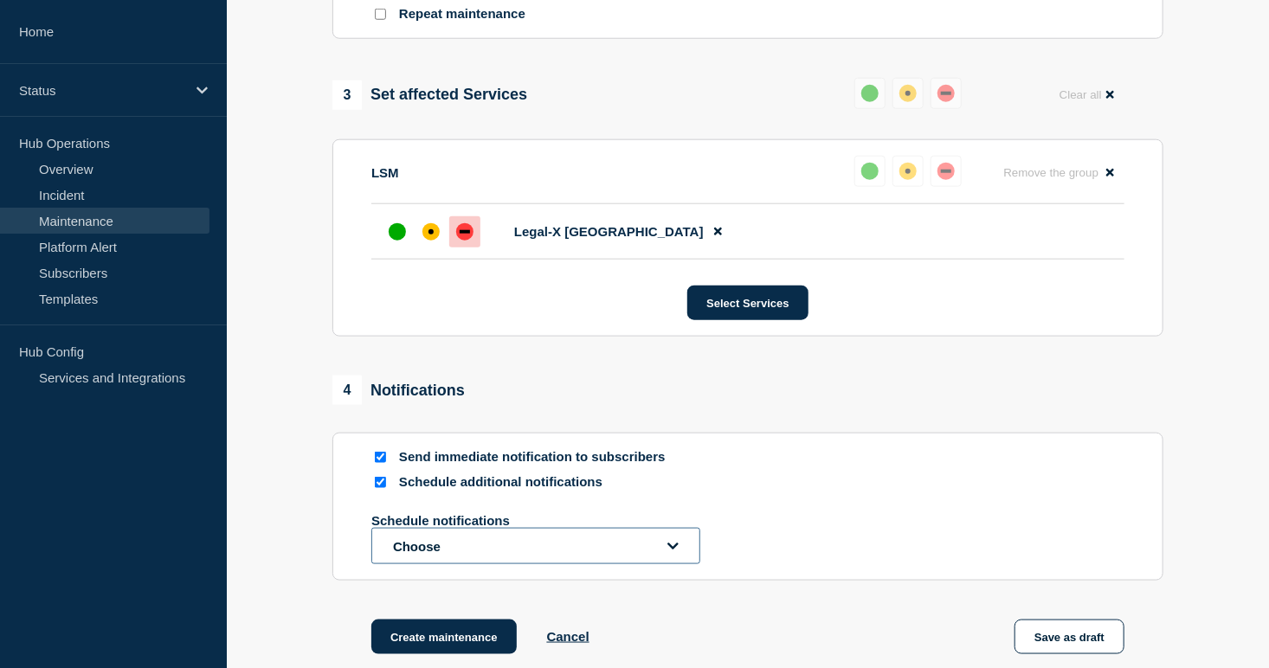
click at [437, 564] on button "Choose" at bounding box center [535, 546] width 329 height 36
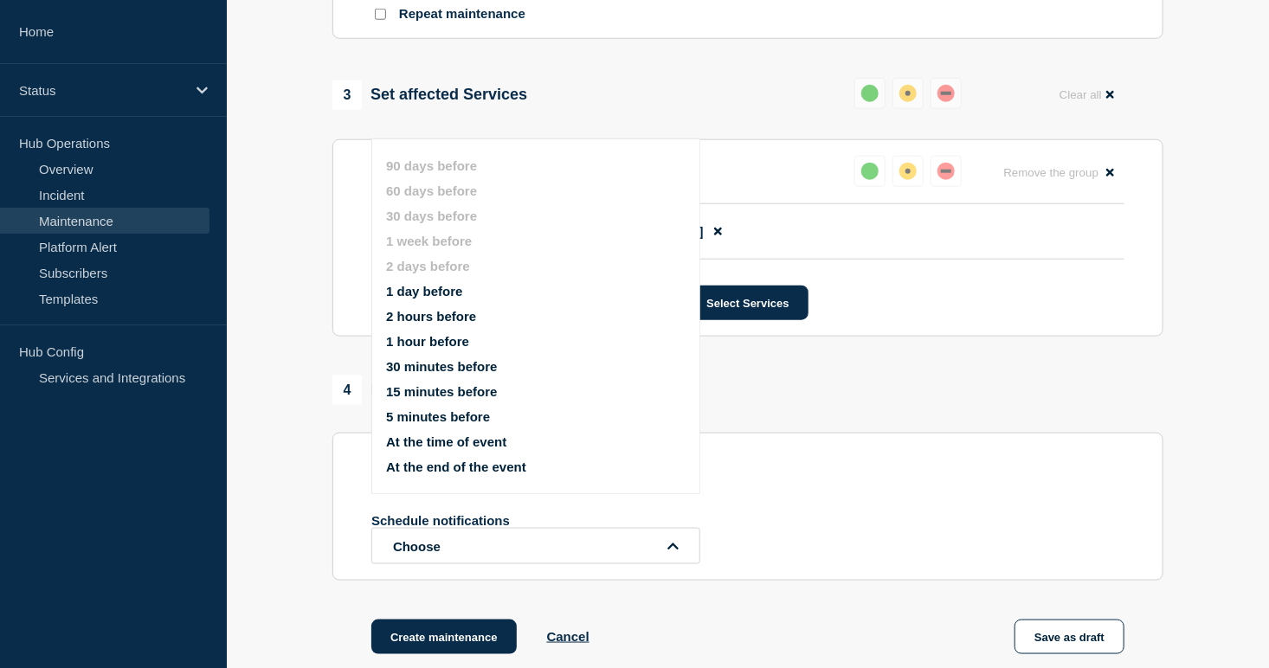
click at [413, 289] on button "1 day before" at bounding box center [424, 291] width 76 height 15
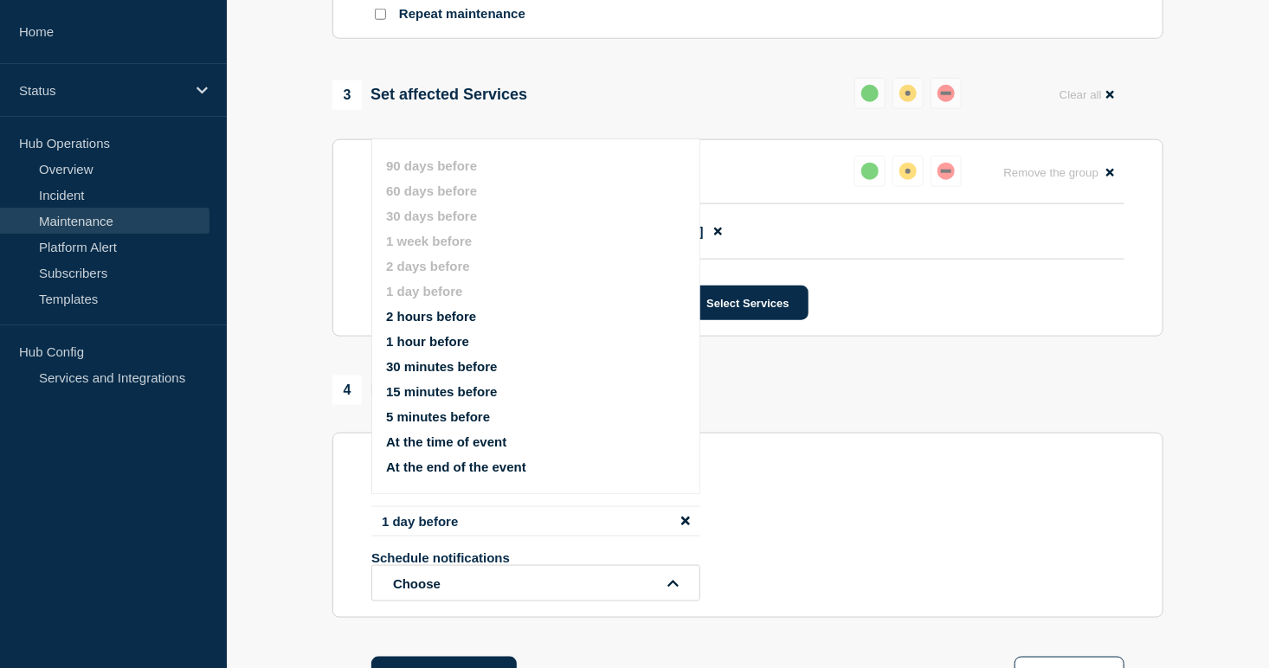
click at [447, 395] on button "15 minutes before" at bounding box center [441, 391] width 111 height 15
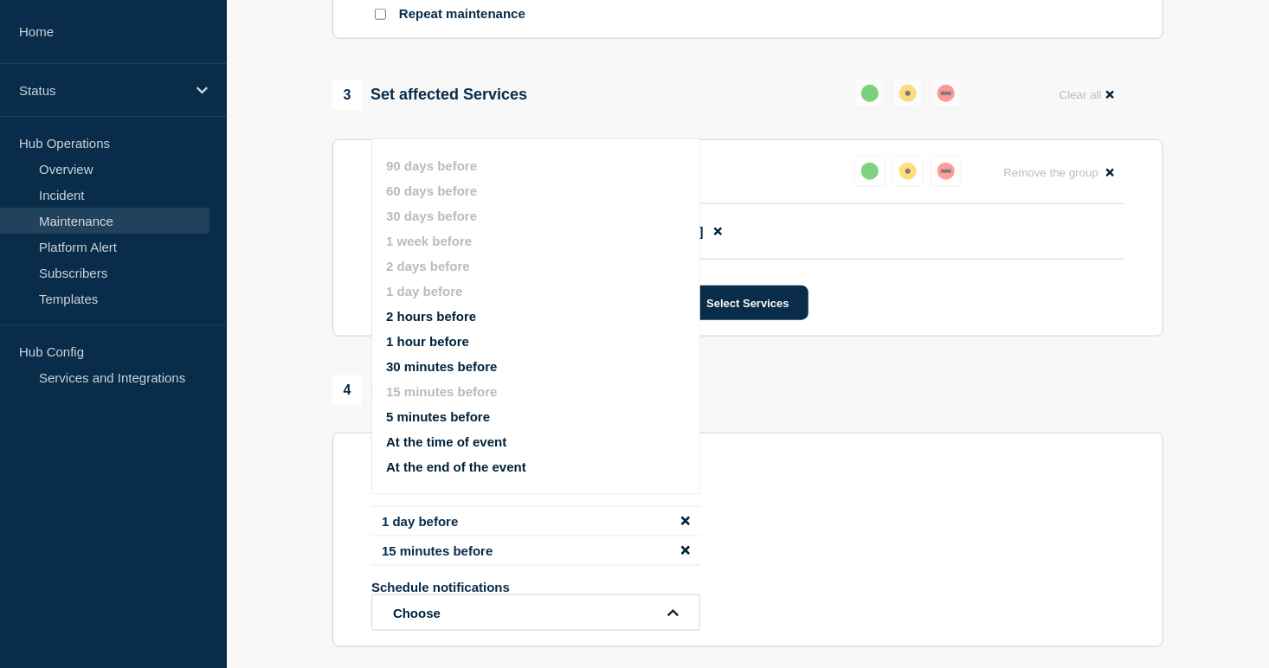
click at [318, 474] on section "1 Provide details Title (required) LSM Production Deployment Notification — Leg…" at bounding box center [748, 53] width 1042 height 1424
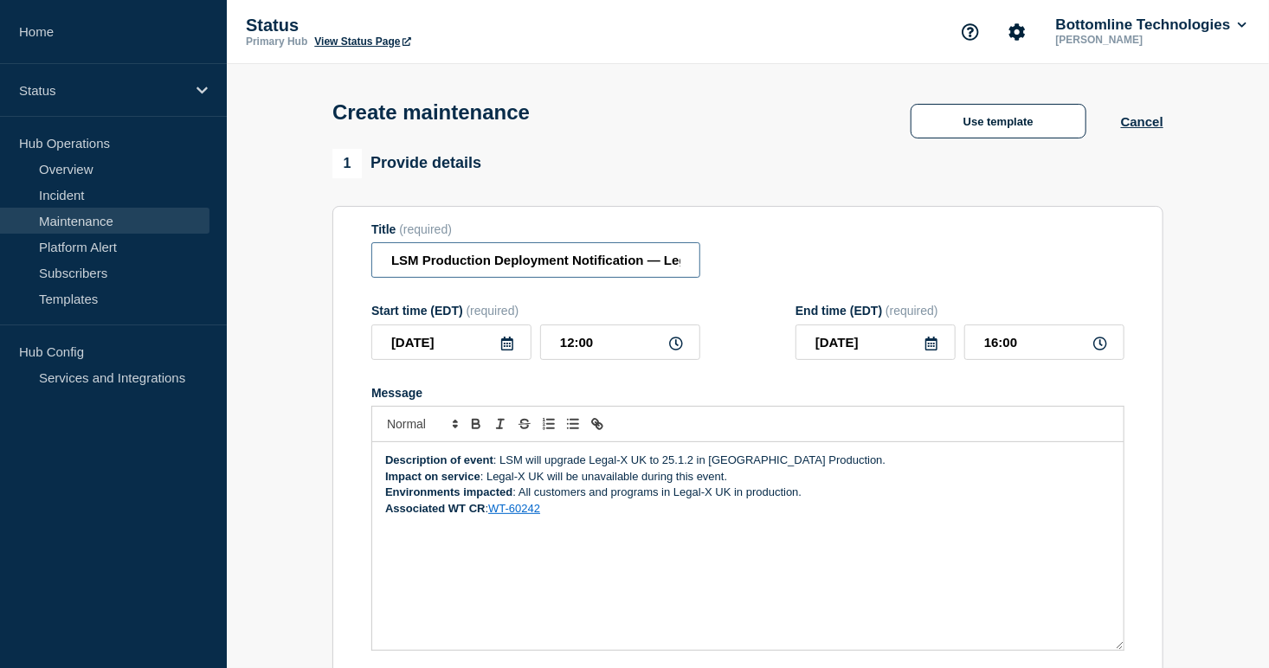
scroll to position [0, 225]
drag, startPoint x: 540, startPoint y: 260, endPoint x: 848, endPoint y: 277, distance: 308.6
click at [848, 277] on div "Title (required) LSM Production Deployment Notification — Legal-X UK — [DATE] —…" at bounding box center [747, 250] width 753 height 56
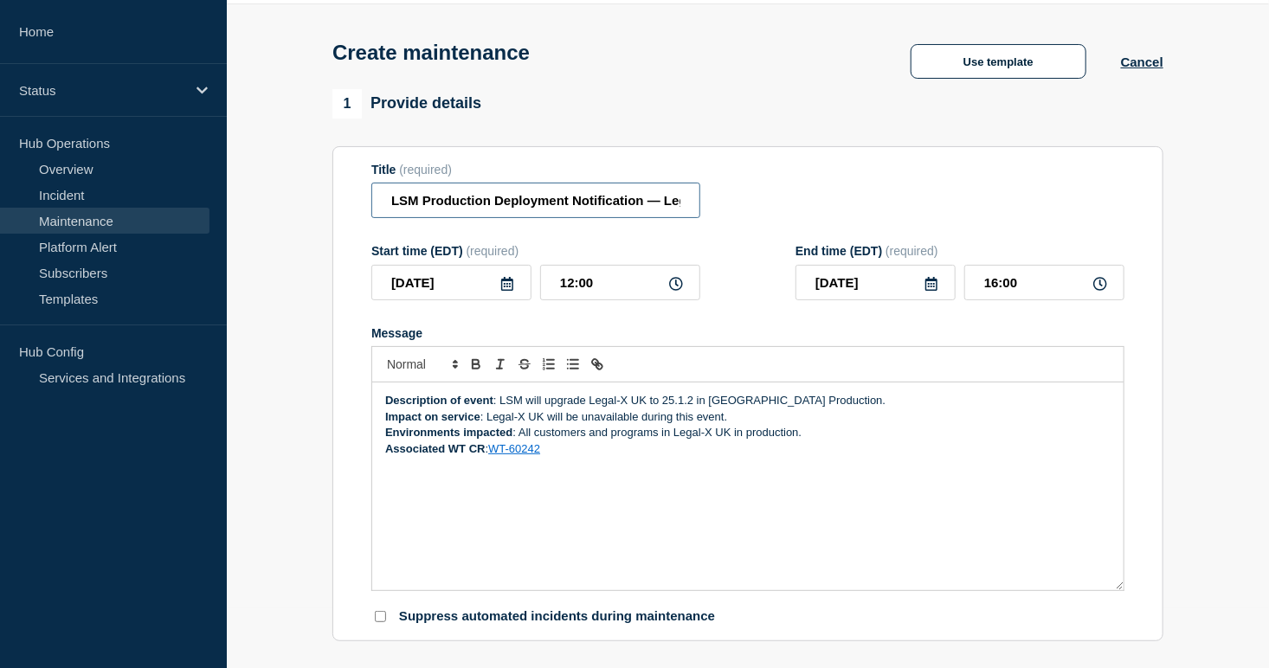
scroll to position [0, 225]
drag, startPoint x: 572, startPoint y: 203, endPoint x: 836, endPoint y: 209, distance: 264.0
click at [836, 209] on div "Title (required) LSM Production Deployment Notification — Legal-X UK — [DATE] —…" at bounding box center [747, 191] width 753 height 56
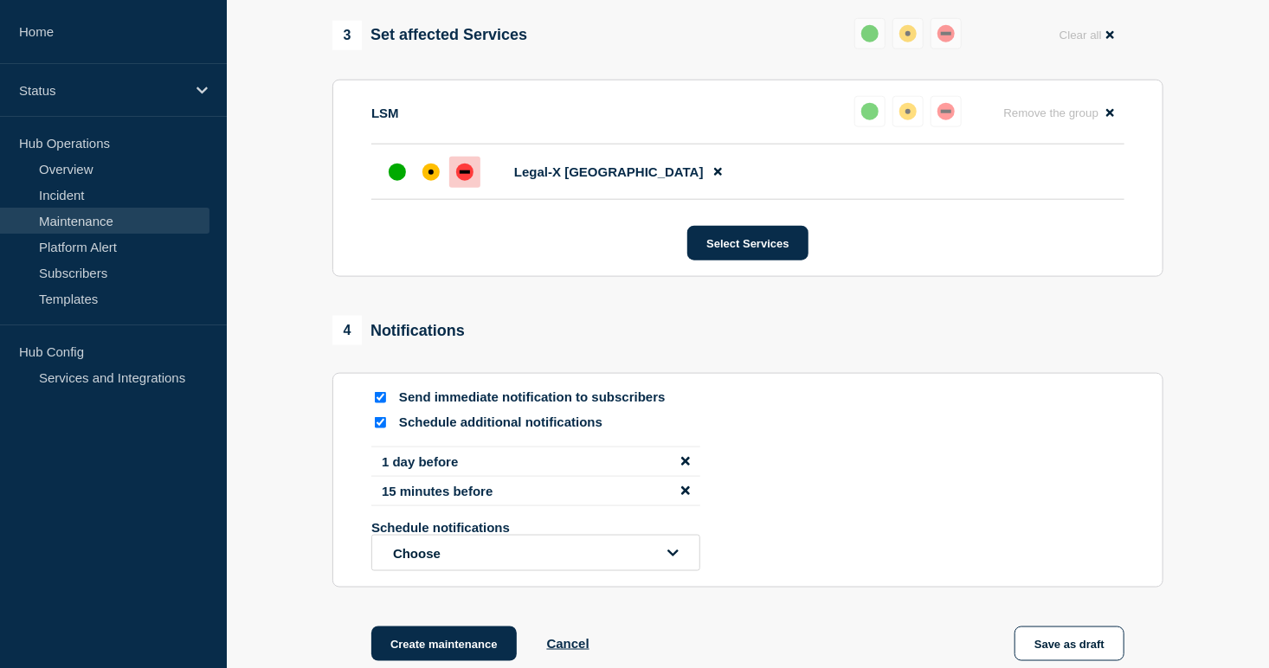
scroll to position [1070, 0]
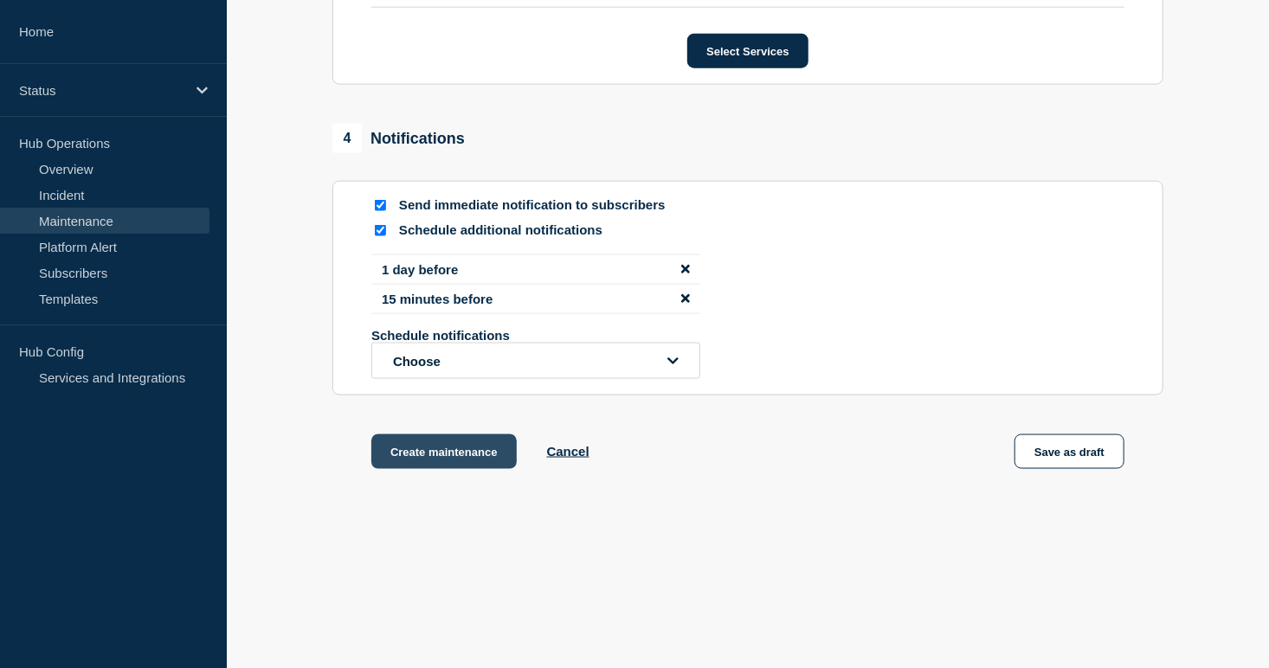
click at [441, 454] on button "Create maintenance" at bounding box center [443, 451] width 145 height 35
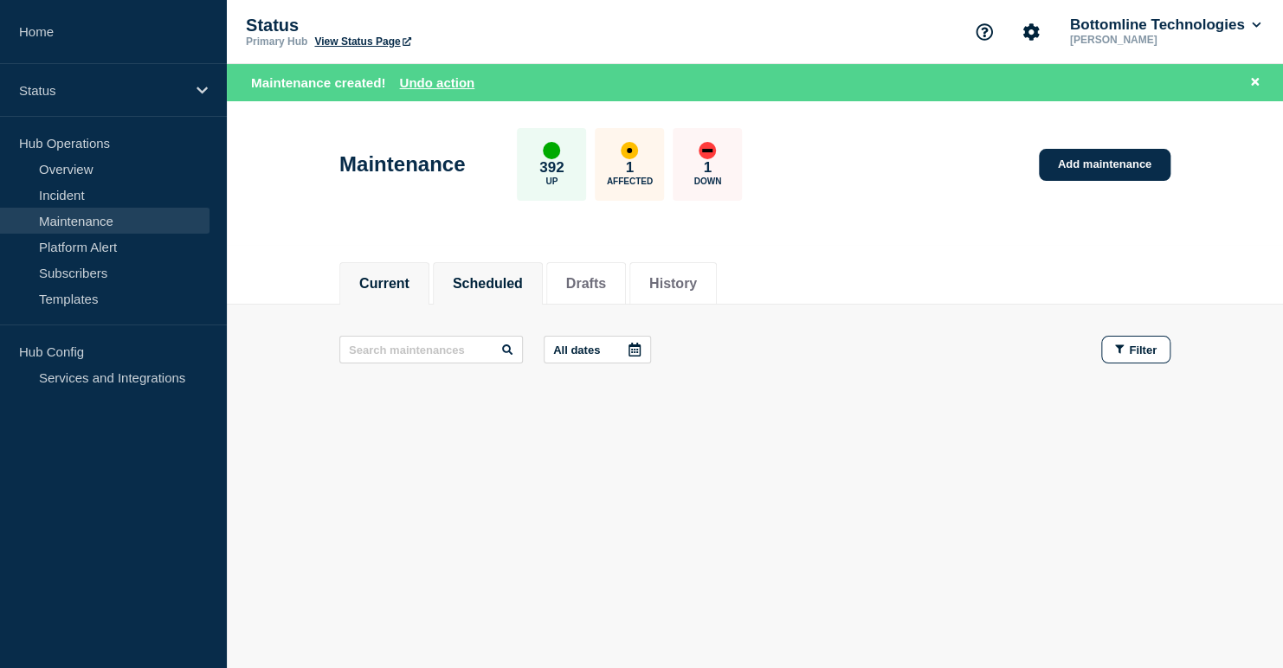
click at [515, 262] on li "Scheduled" at bounding box center [488, 283] width 110 height 42
